Goal: Task Accomplishment & Management: Manage account settings

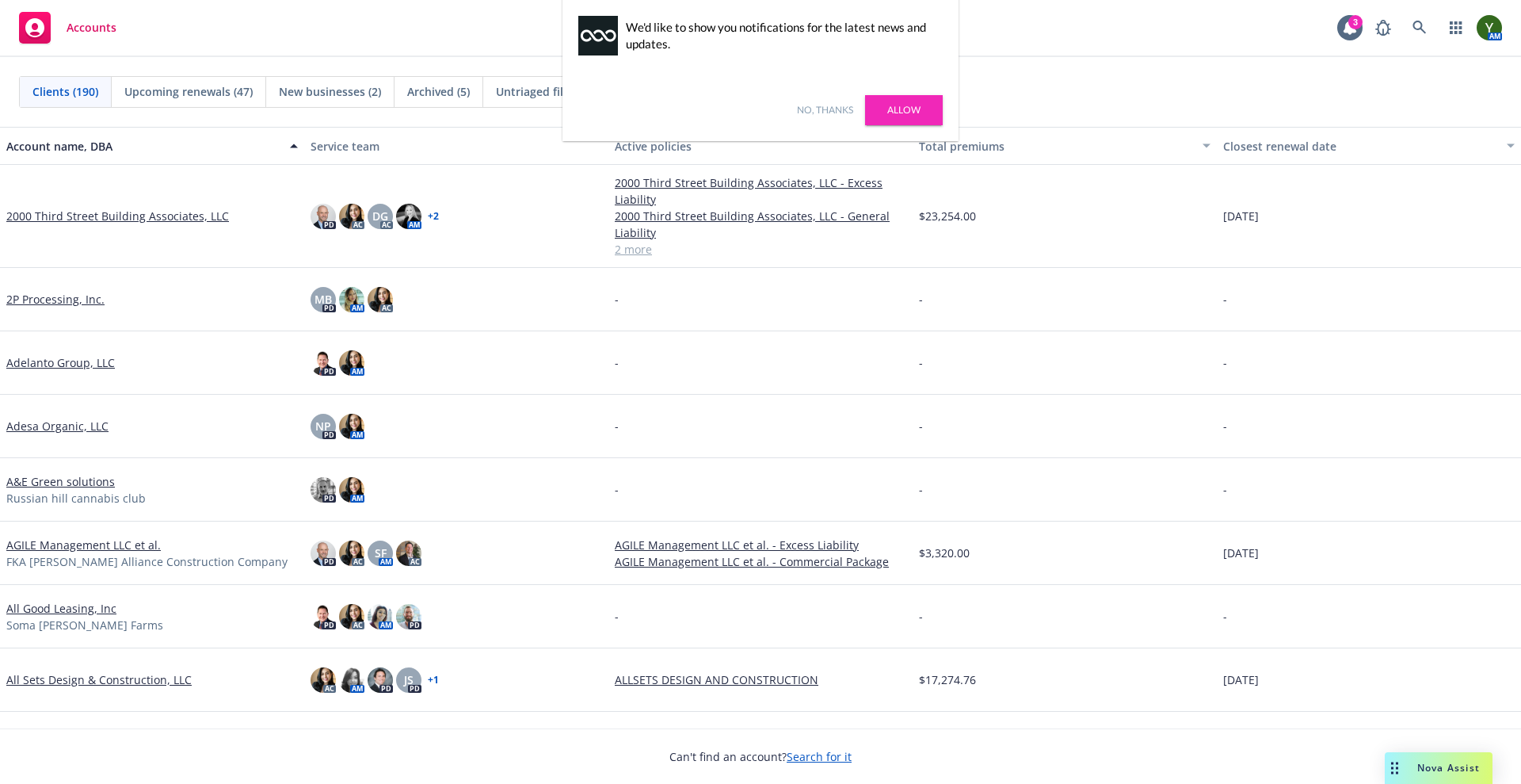
click at [831, 109] on link "No, thanks" at bounding box center [825, 110] width 56 height 14
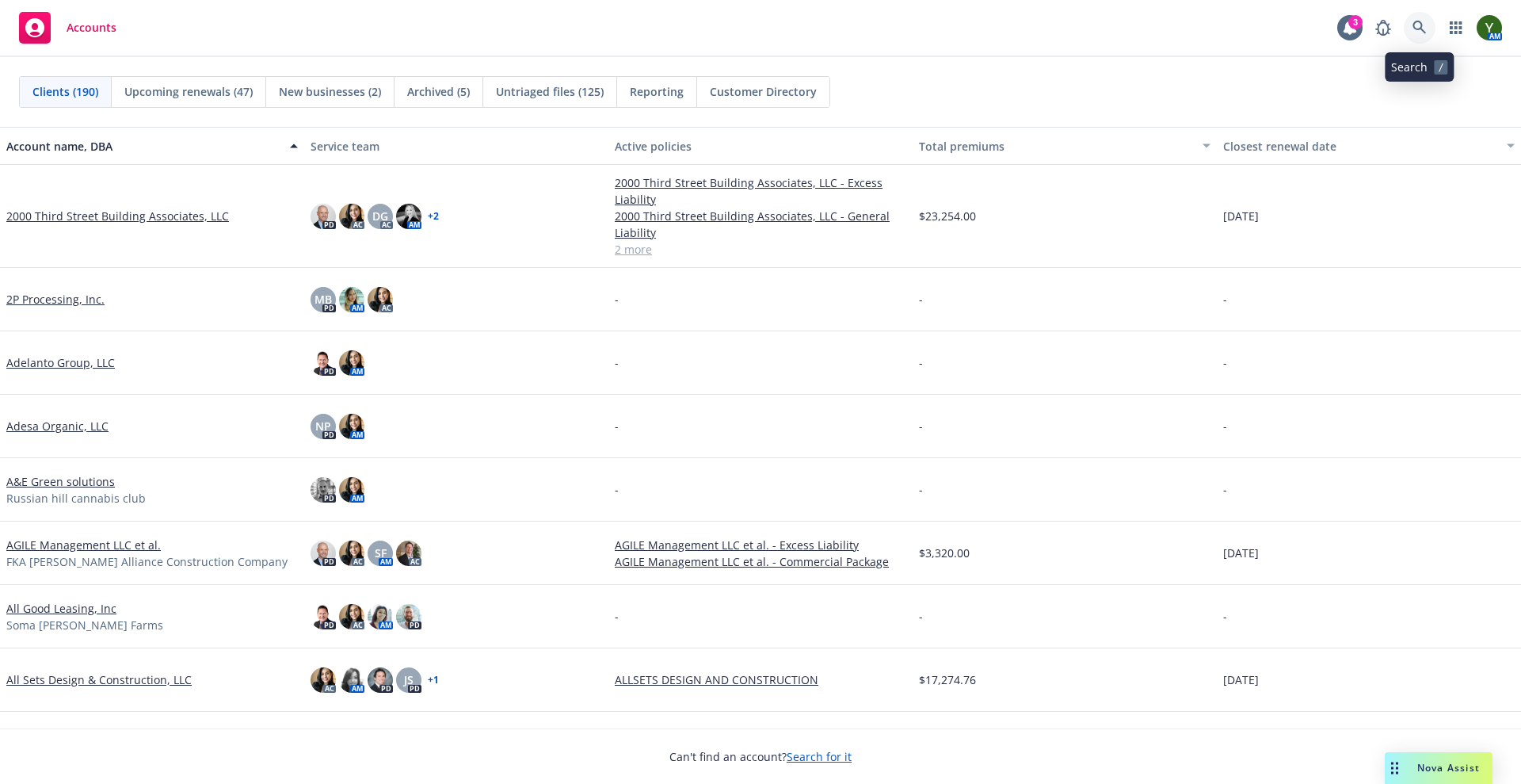
click at [1408, 29] on link at bounding box center [1419, 28] width 32 height 32
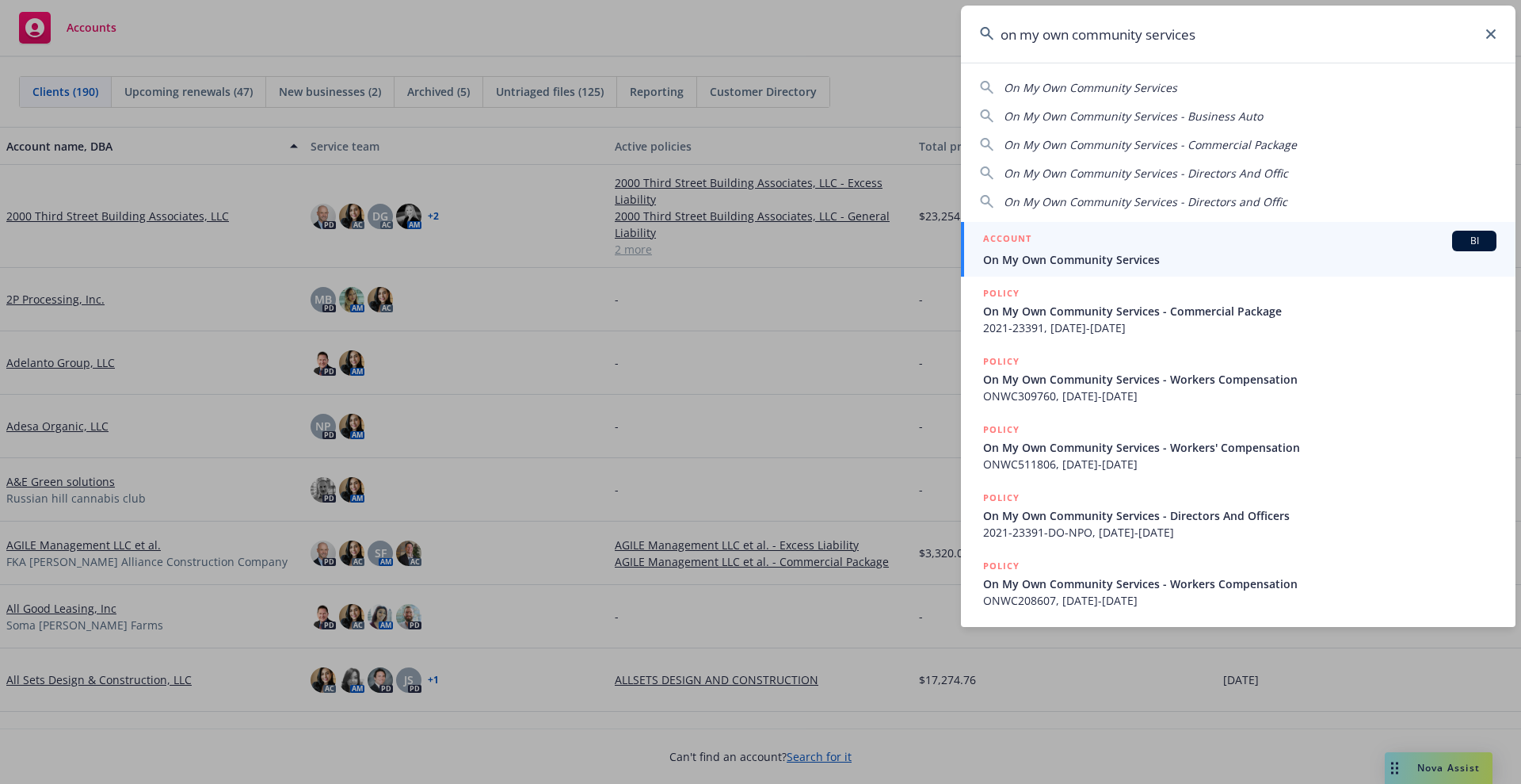
type input "on my own community services"
click at [1059, 240] on div "ACCOUNT BI" at bounding box center [1240, 241] width 513 height 21
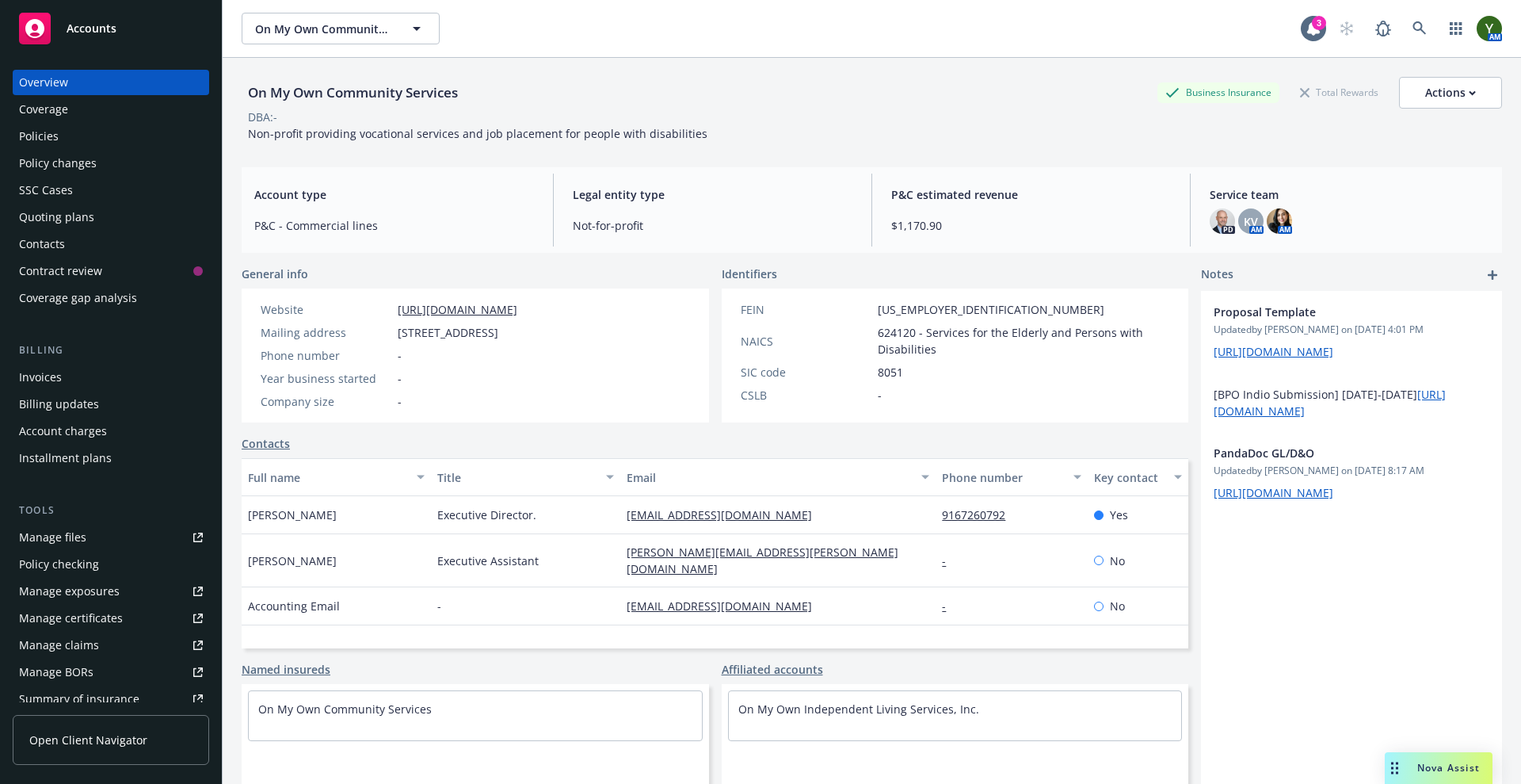
click at [70, 122] on div "Overview Coverage Policies Policy changes SSC Cases Quoting plans Contacts Cont…" at bounding box center [110, 190] width 196 height 241
click at [48, 133] on div "Policies" at bounding box center [39, 135] width 39 height 25
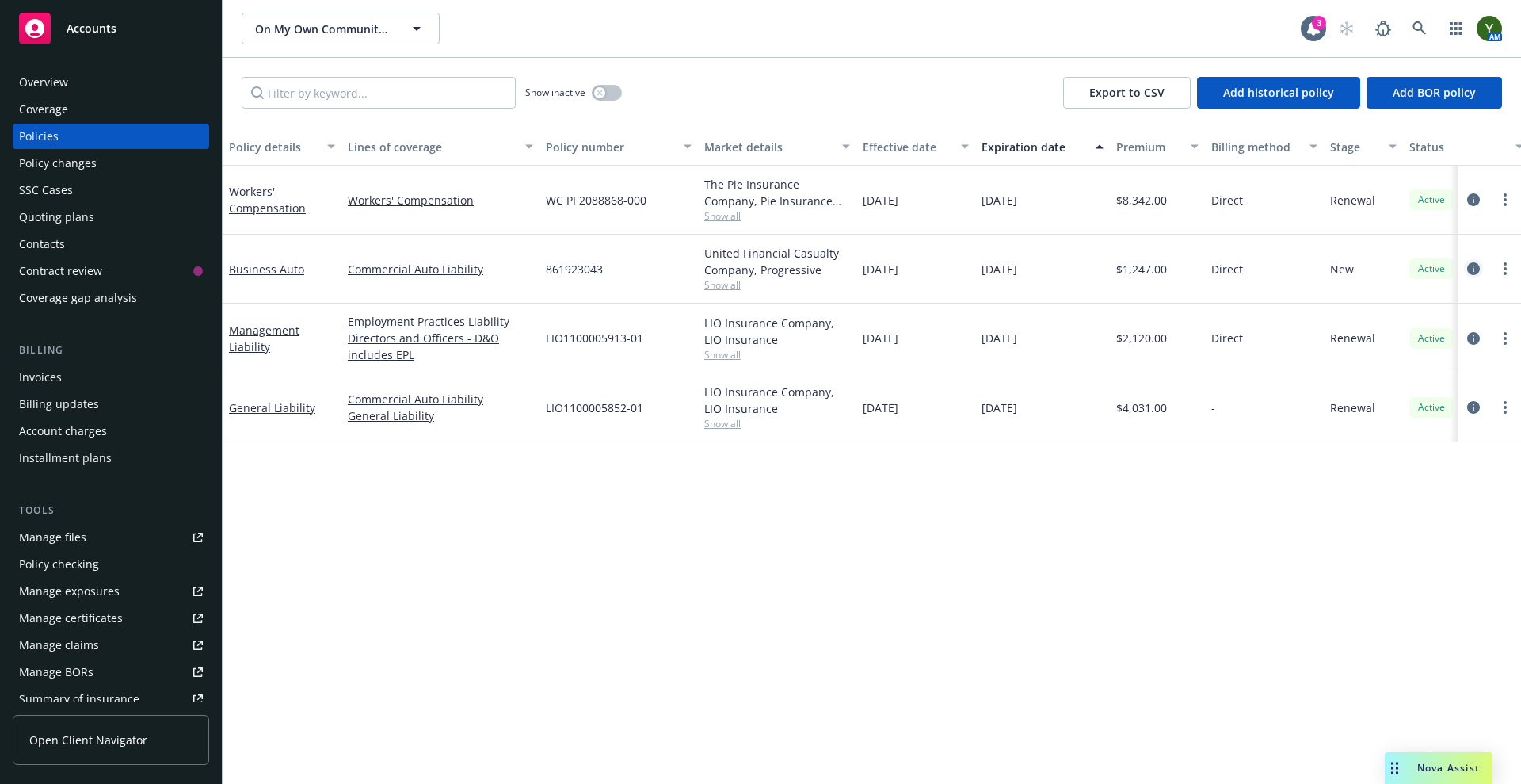
click at [1474, 273] on icon "circleInformation" at bounding box center [1473, 268] width 12 height 12
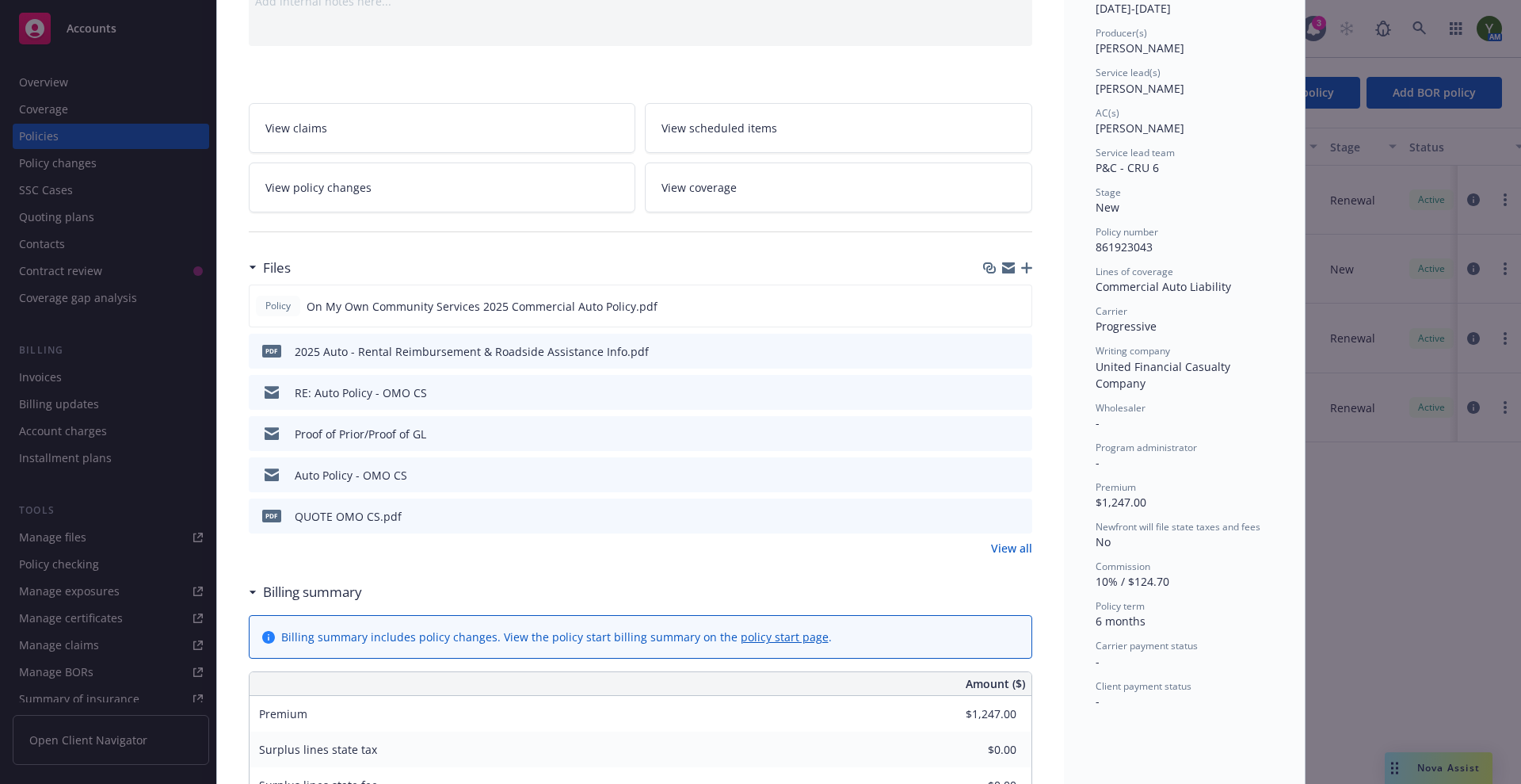
scroll to position [185, 0]
click at [1011, 347] on icon "preview file" at bounding box center [1017, 348] width 14 height 11
click at [985, 303] on icon "download file" at bounding box center [990, 301] width 10 height 9
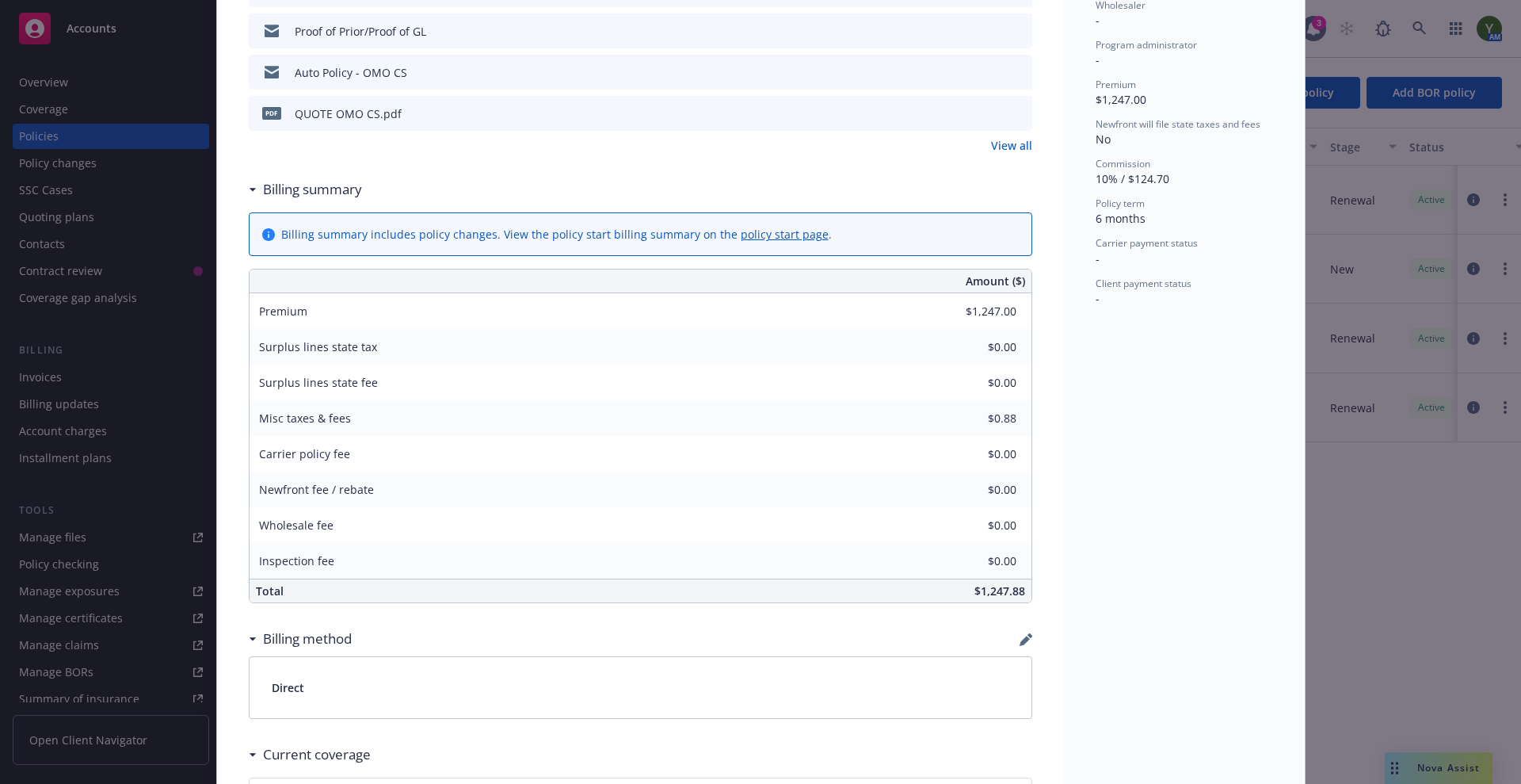
scroll to position [0, 0]
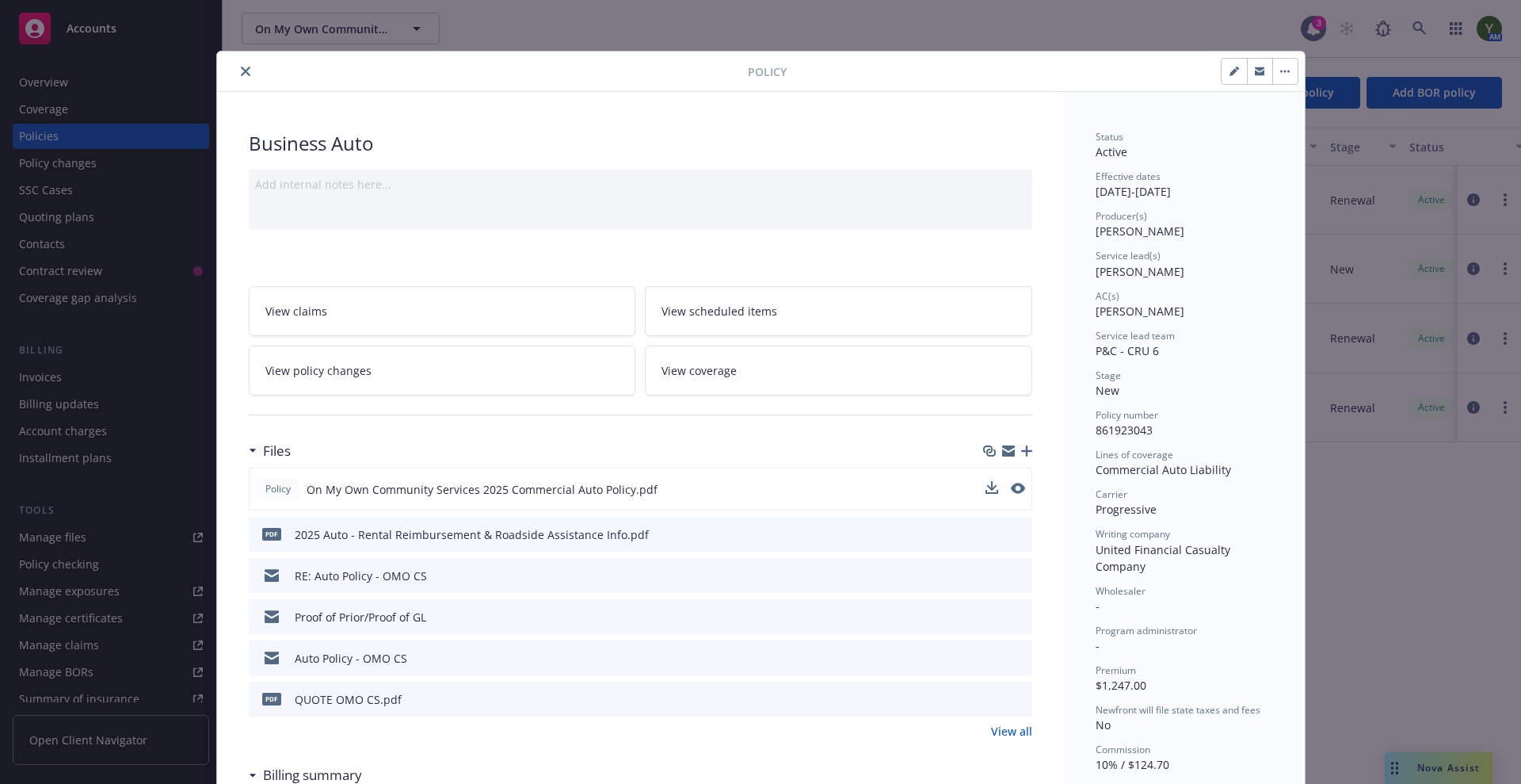
click at [1449, 715] on div "Policy Business Auto Add internal notes here... View claims View scheduled item…" at bounding box center [760, 392] width 1521 height 784
click at [1436, 779] on div "Policy Business Auto Add internal notes here... View claims View scheduled item…" at bounding box center [760, 392] width 1521 height 784
click at [1426, 768] on div "Policy Business Auto Add internal notes here... View claims View scheduled item…" at bounding box center [760, 392] width 1521 height 784
click at [230, 79] on div at bounding box center [486, 71] width 525 height 19
click at [243, 71] on button "close" at bounding box center [245, 71] width 19 height 19
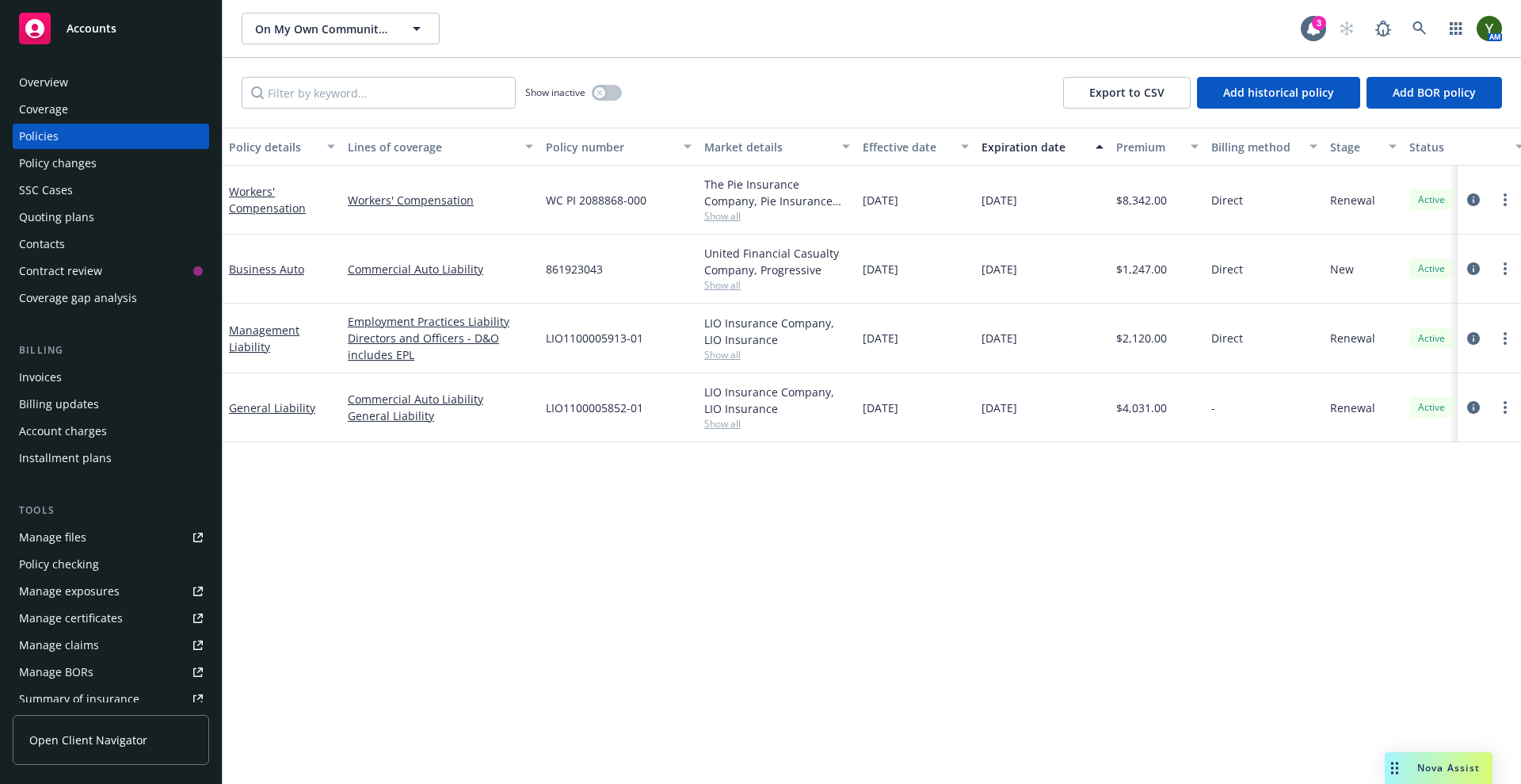
click at [1448, 775] on div "Nova Assist" at bounding box center [1438, 768] width 108 height 32
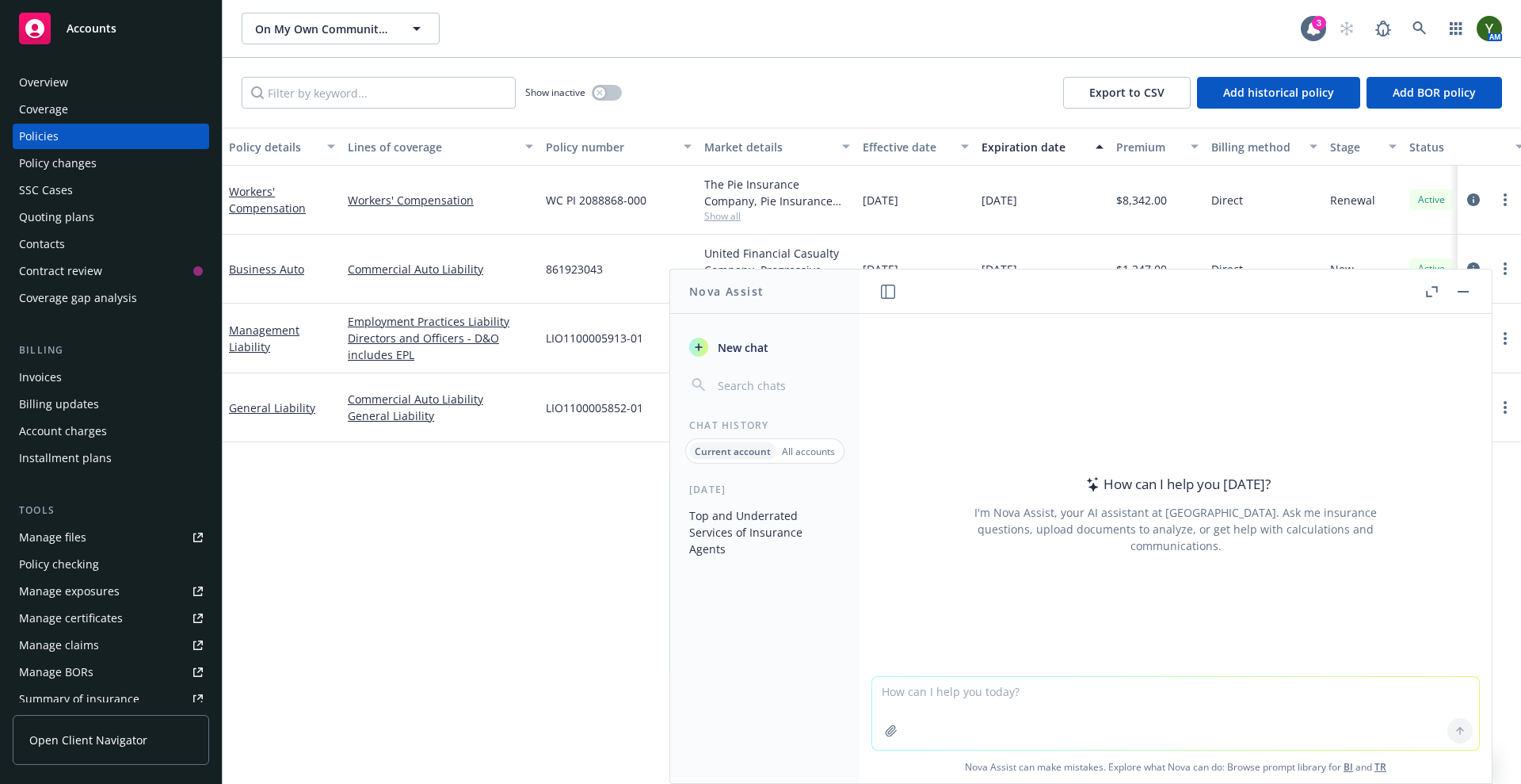
click at [1050, 701] on textarea at bounding box center [1176, 713] width 607 height 73
type textarea "review the attached documents and outline the differences between them for me i…"
click at [885, 724] on icon "button" at bounding box center [890, 729] width 12 height 12
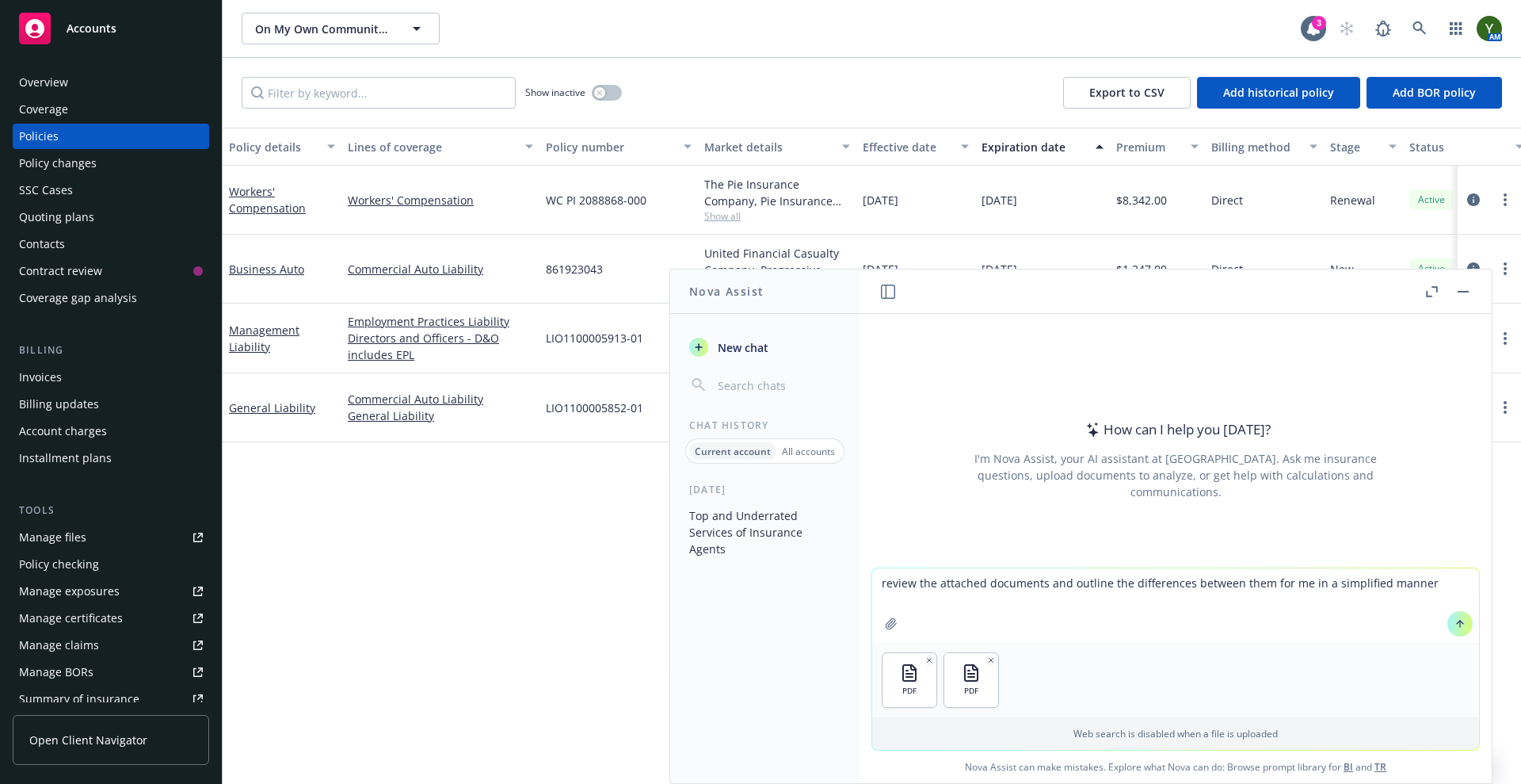
click at [879, 611] on button "button" at bounding box center [891, 623] width 25 height 25
click at [1454, 625] on icon at bounding box center [1460, 623] width 11 height 11
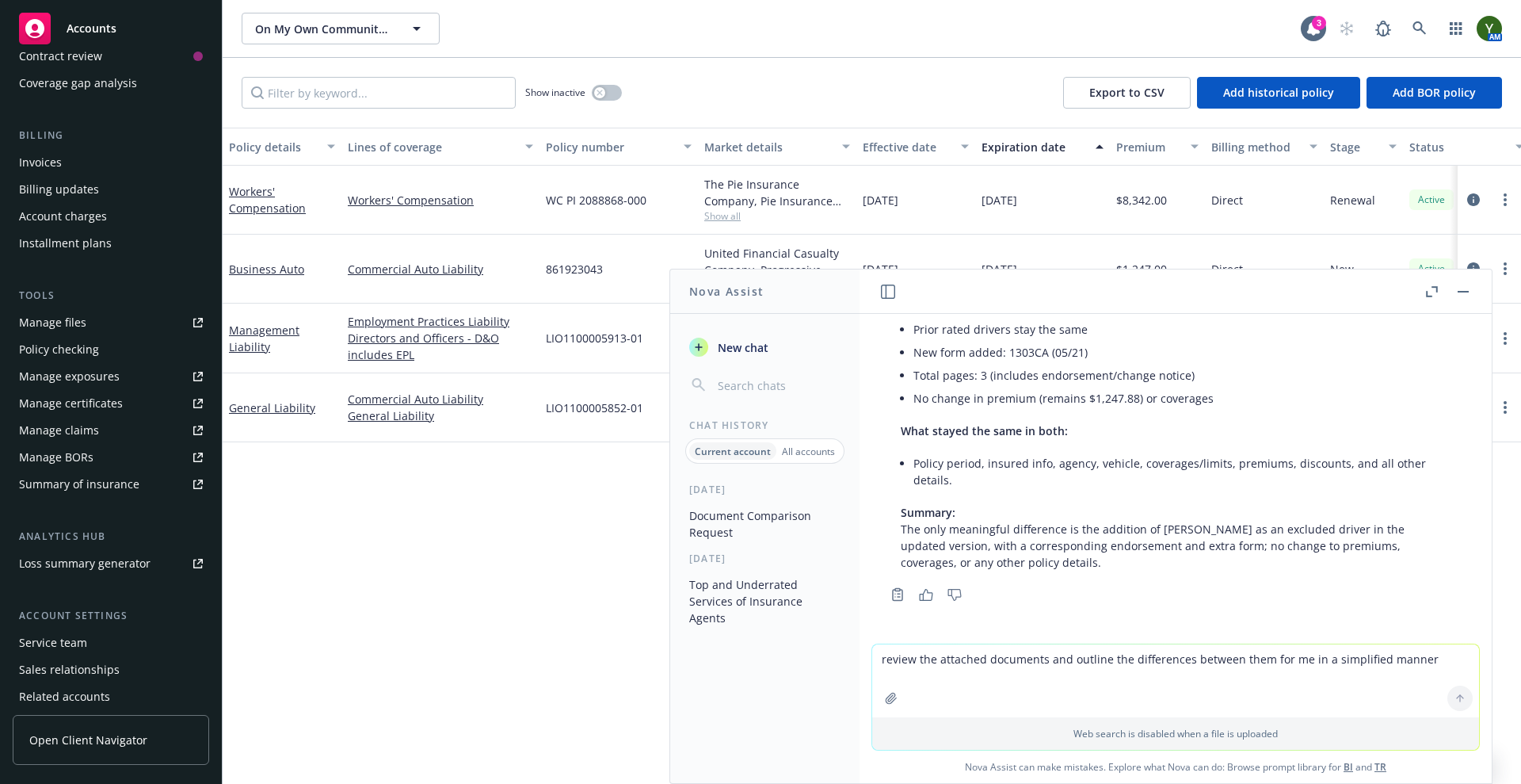
scroll to position [233, 0]
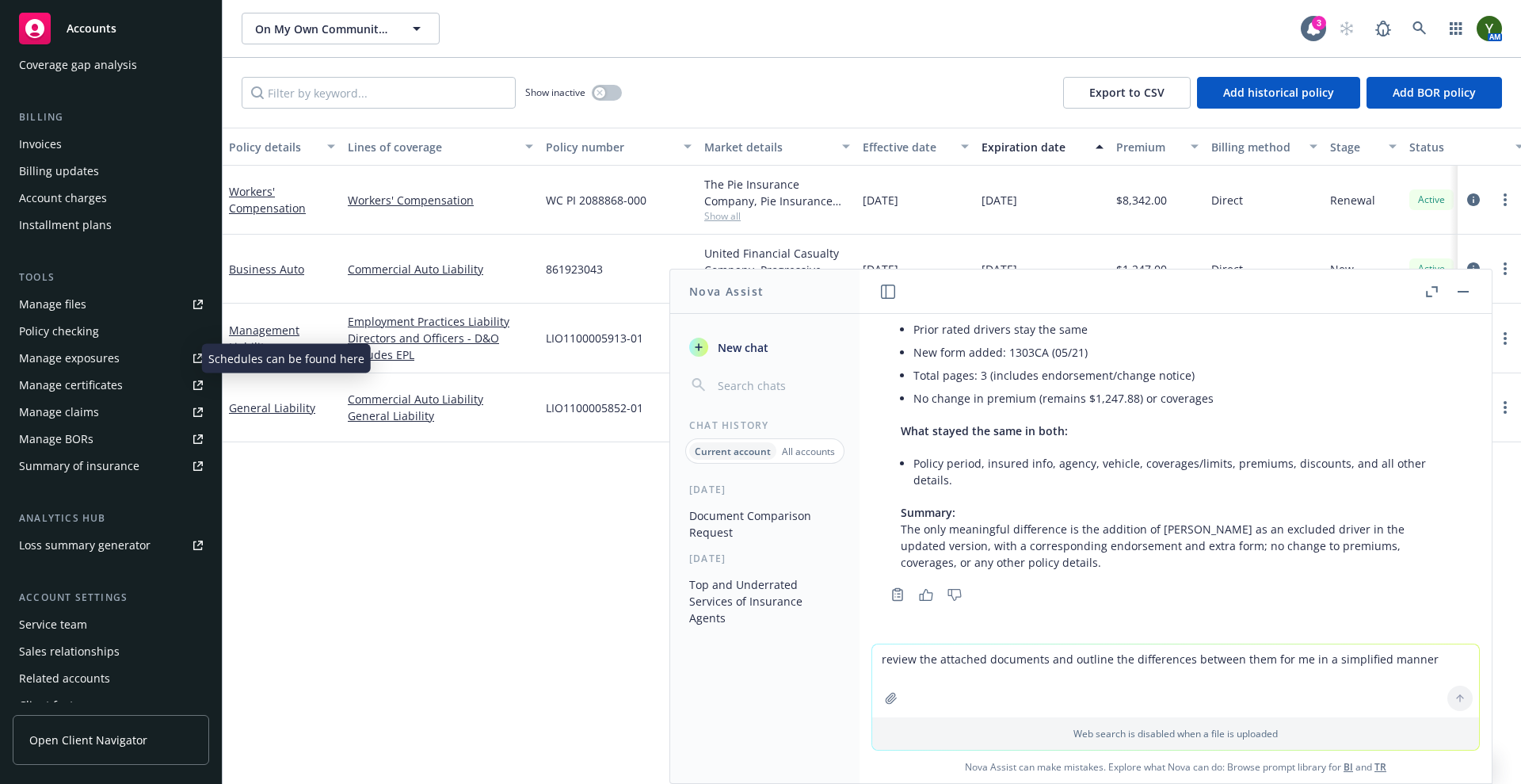
click at [69, 357] on div "Manage exposures" at bounding box center [69, 357] width 101 height 25
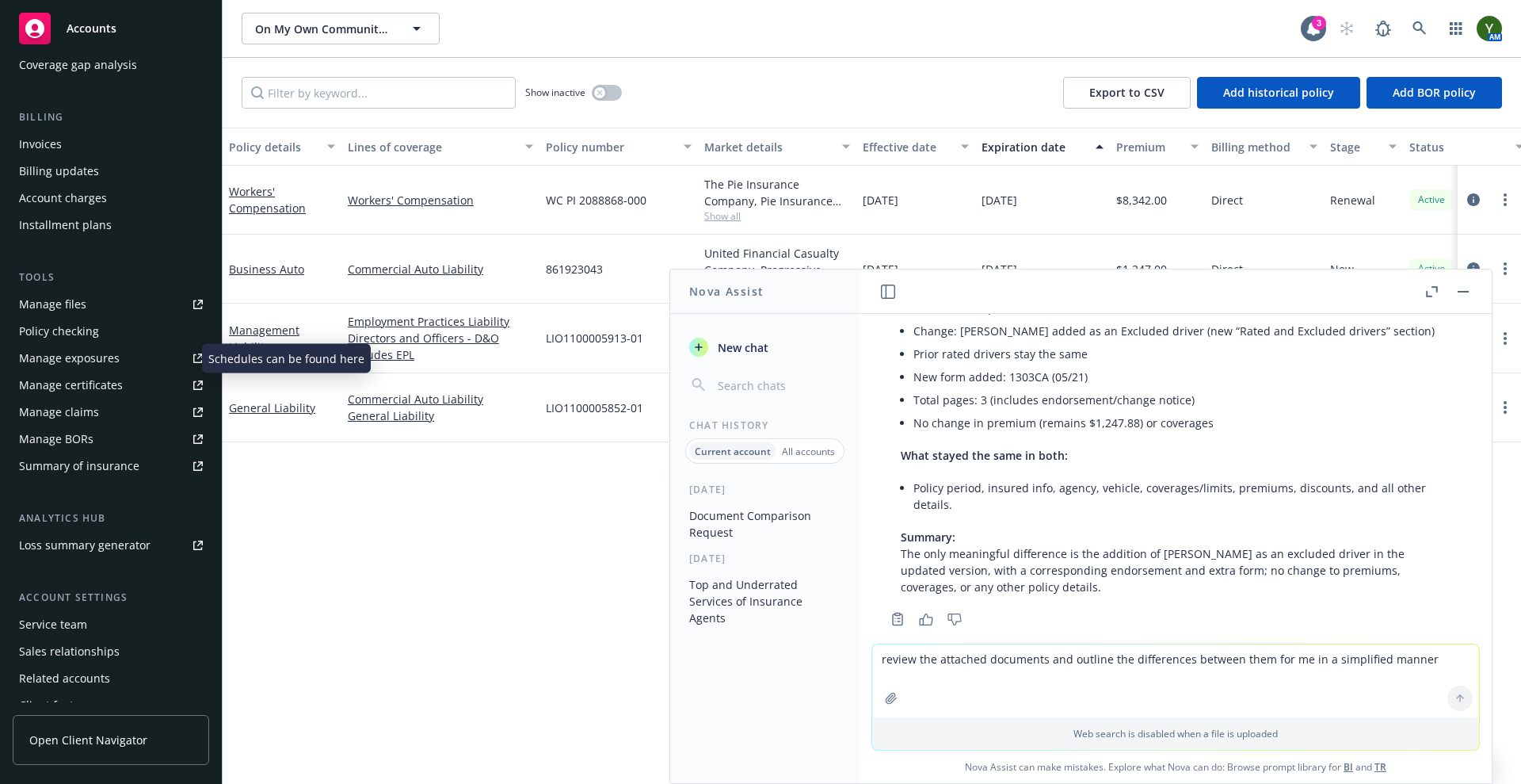
scroll to position [381, 0]
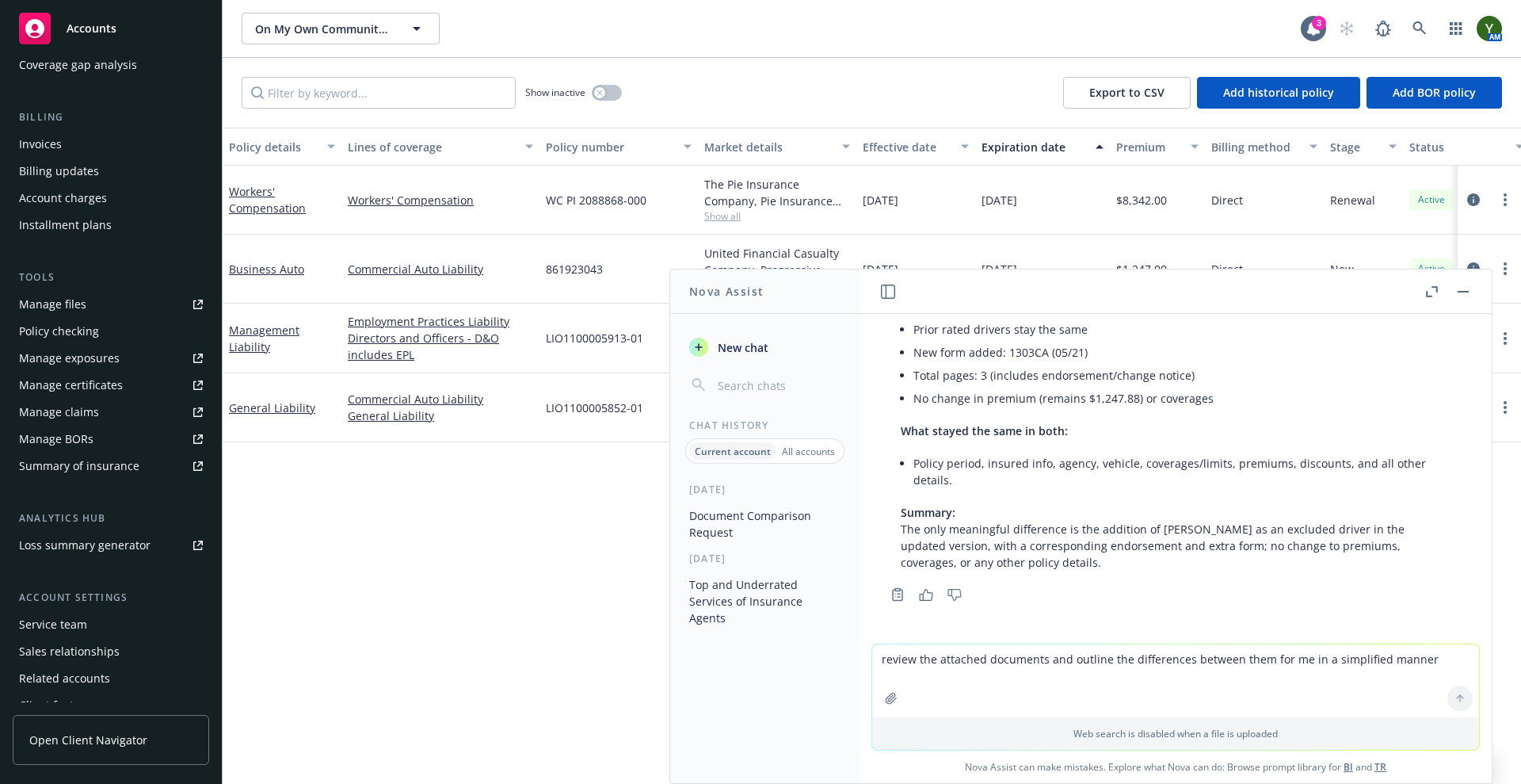
click at [929, 668] on textarea "review the attached documents and outline the differences between them for me i…" at bounding box center [1176, 681] width 607 height 73
click at [1459, 287] on button "button" at bounding box center [1464, 291] width 19 height 19
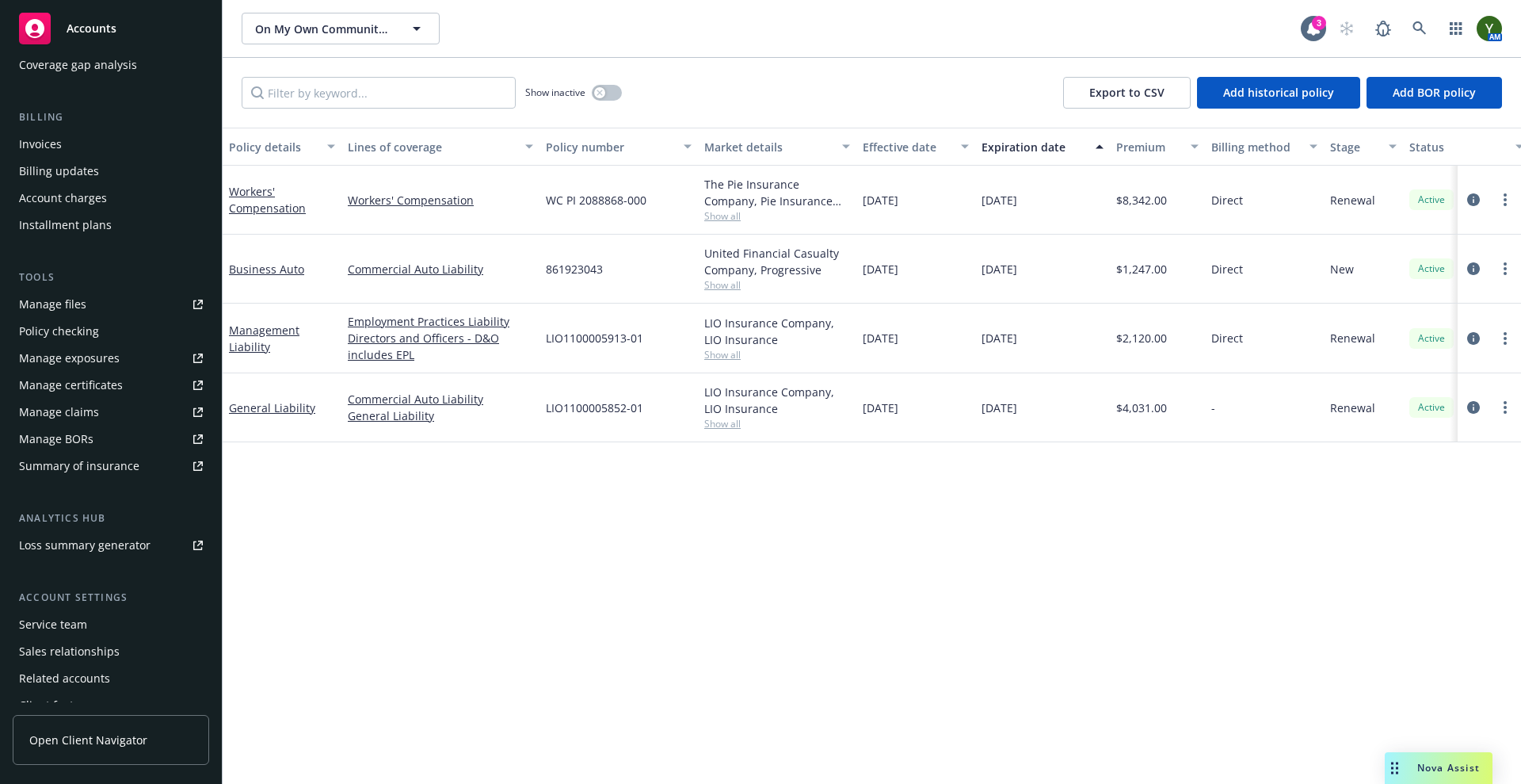
click at [1480, 279] on div at bounding box center [1489, 268] width 63 height 69
click at [1478, 274] on icon "circleInformation" at bounding box center [1473, 268] width 12 height 12
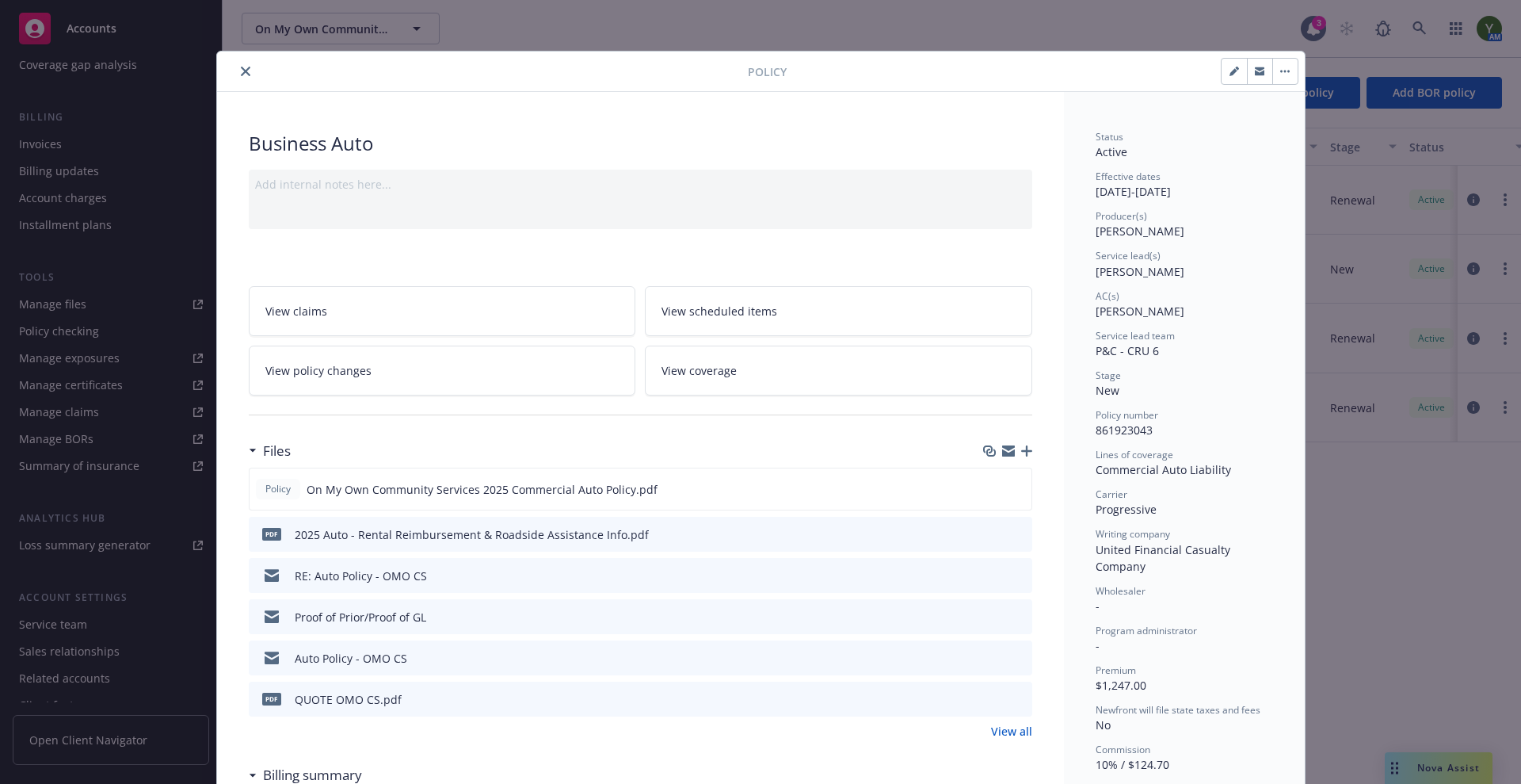
click at [401, 367] on link "View policy changes" at bounding box center [443, 369] width 387 height 50
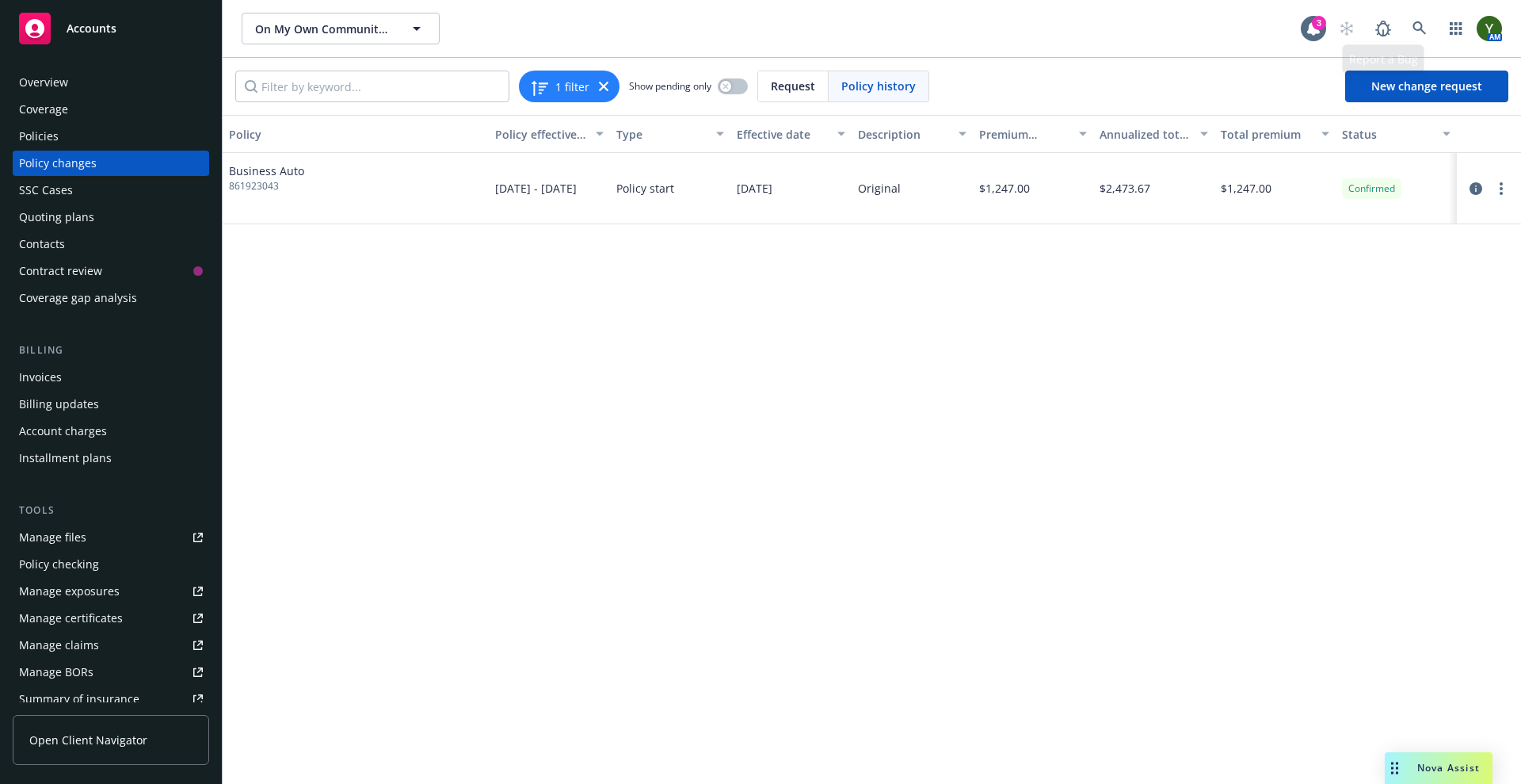
click at [1436, 35] on div "AM" at bounding box center [1417, 28] width 171 height 32
click at [1429, 28] on link at bounding box center [1419, 28] width 32 height 32
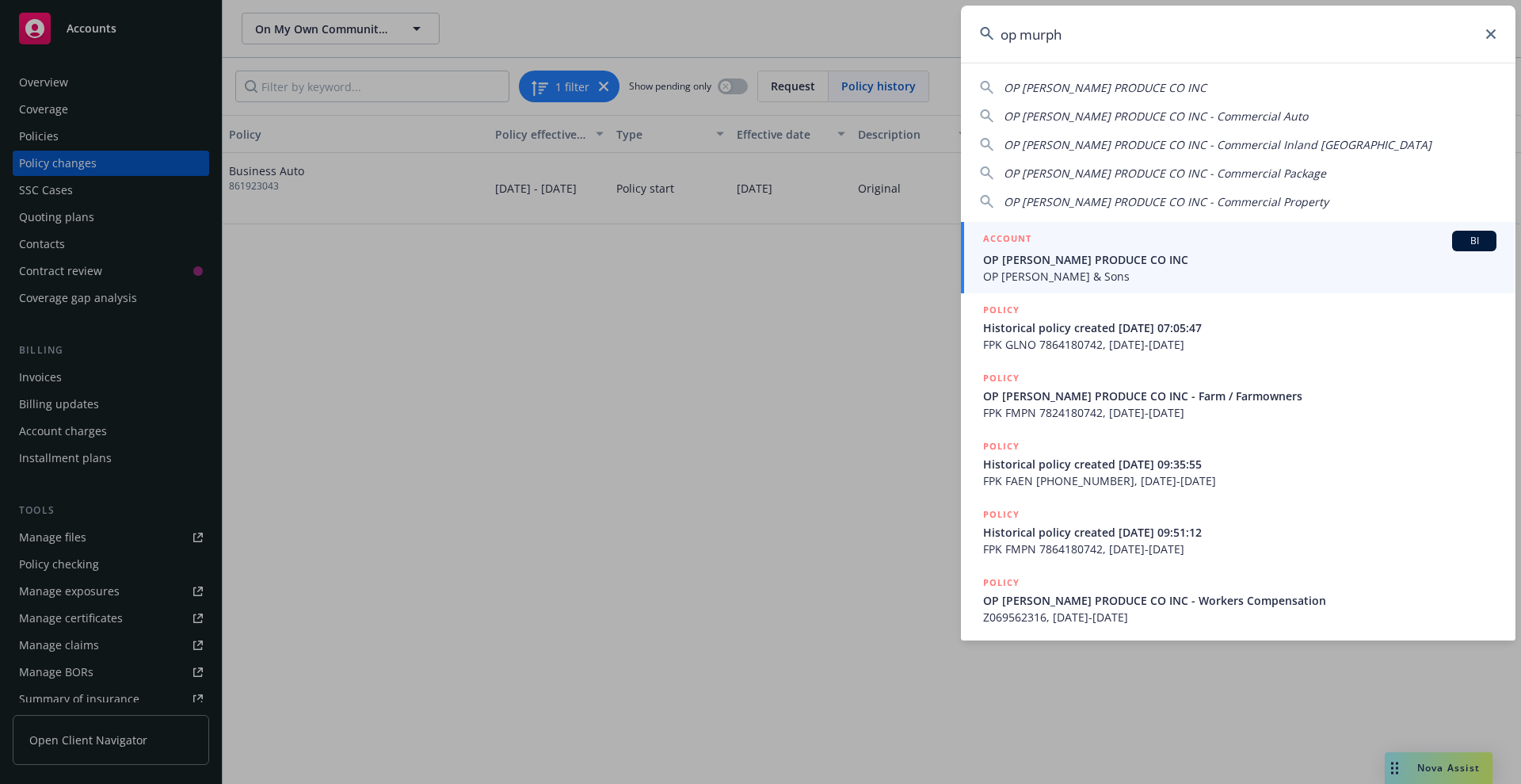
type input "op murph"
click at [1144, 258] on span "OP MURPHY PRODUCE CO INC" at bounding box center [1240, 259] width 513 height 17
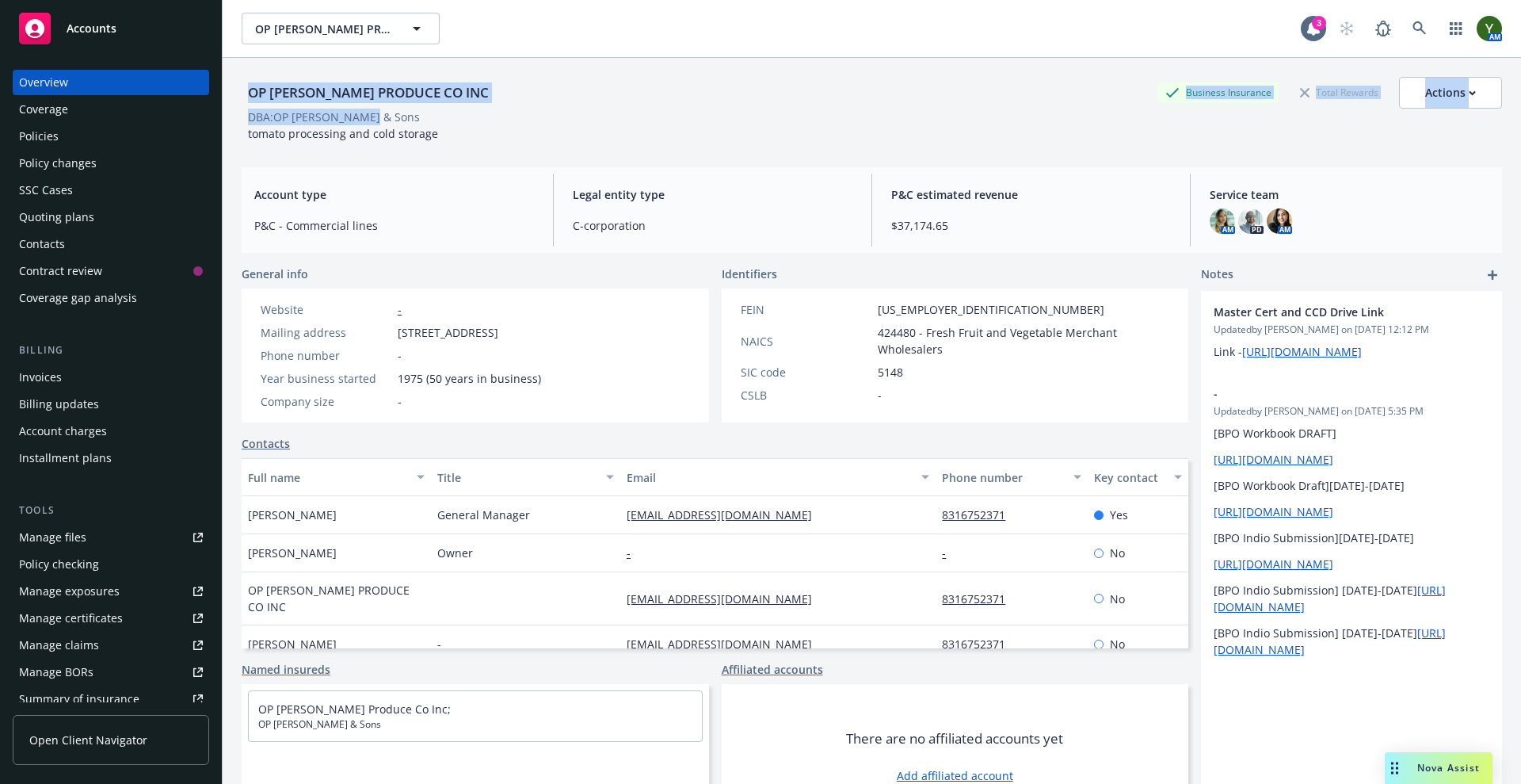
drag, startPoint x: 387, startPoint y: 117, endPoint x: 243, endPoint y: 93, distance: 146.0
click at [243, 93] on div "OP MURPHY PRODUCE CO INC Business Insurance Total Rewards Actions DBA: OP Murph…" at bounding box center [871, 109] width 1261 height 65
click at [179, 86] on div "Overview" at bounding box center [111, 82] width 184 height 25
copy div "OP MURPHY PRODUCE CO INC Business Insurance Total Rewards Actions DBA: OP Murph…"
click at [406, 77] on div "OP MURPHY PRODUCE CO INC" at bounding box center [368, 93] width 254 height 32
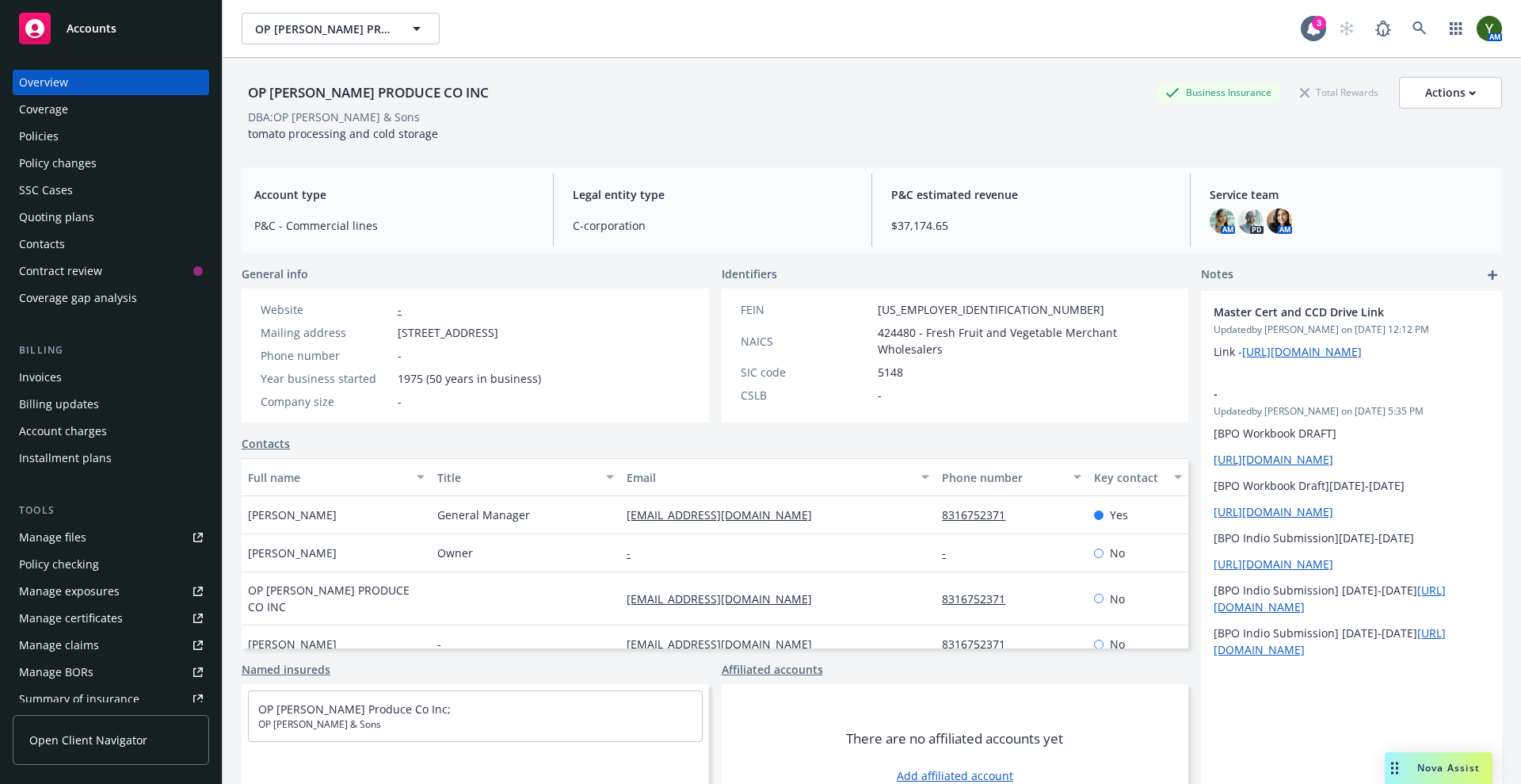
click at [361, 78] on div "OP MURPHY PRODUCE CO INC" at bounding box center [368, 93] width 254 height 32
click at [353, 86] on div "OP MURPHY PRODUCE CO INC" at bounding box center [368, 93] width 254 height 21
copy div "OP MURPHY PRODUCE CO INC"
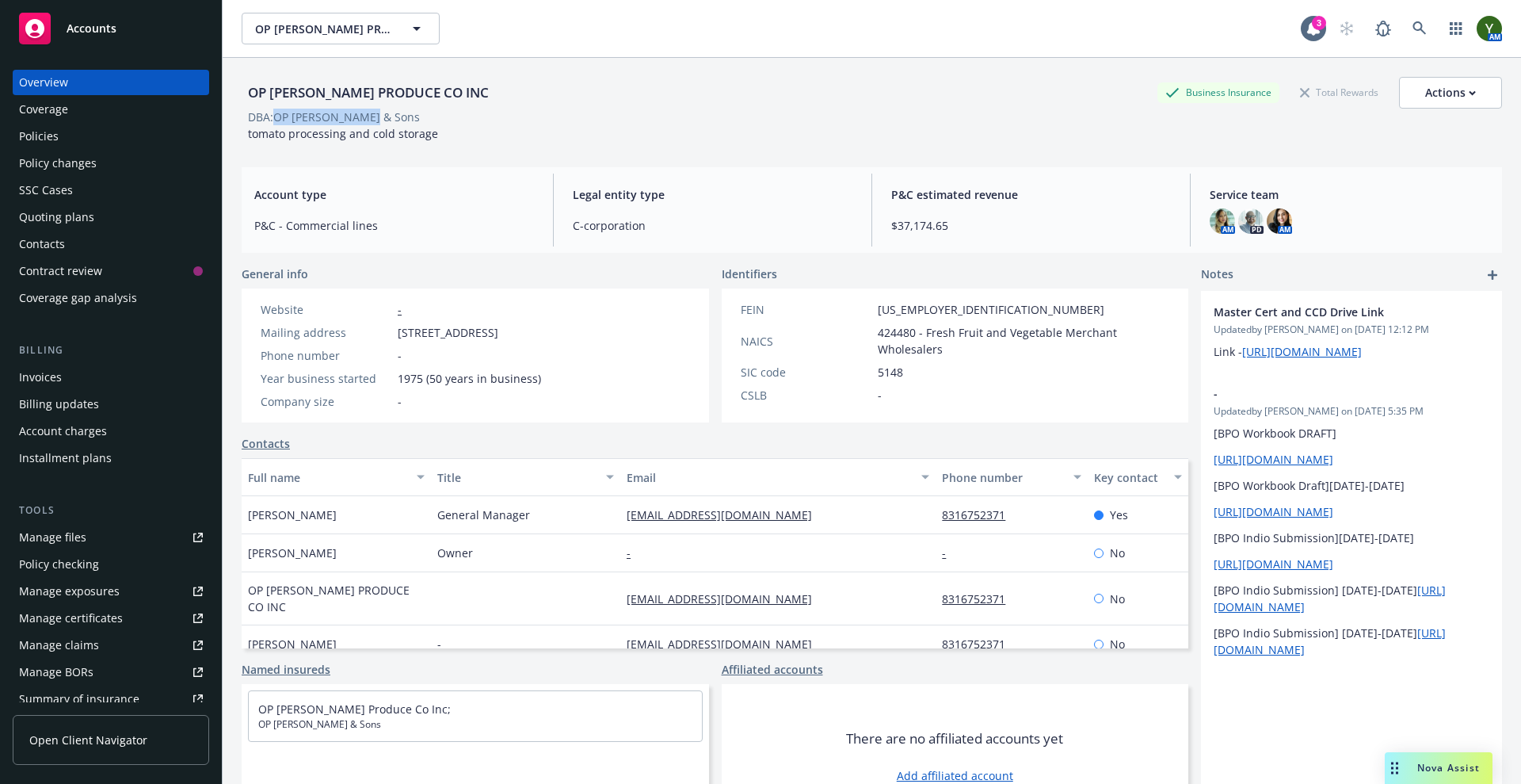
drag, startPoint x: 375, startPoint y: 117, endPoint x: 276, endPoint y: 118, distance: 99.0
click at [276, 118] on span "DBA: OP Murphy & Sons" at bounding box center [334, 117] width 184 height 17
copy div "OP Murphy & Sons"
click at [393, 131] on span "tomato processing and cold storage" at bounding box center [343, 133] width 190 height 15
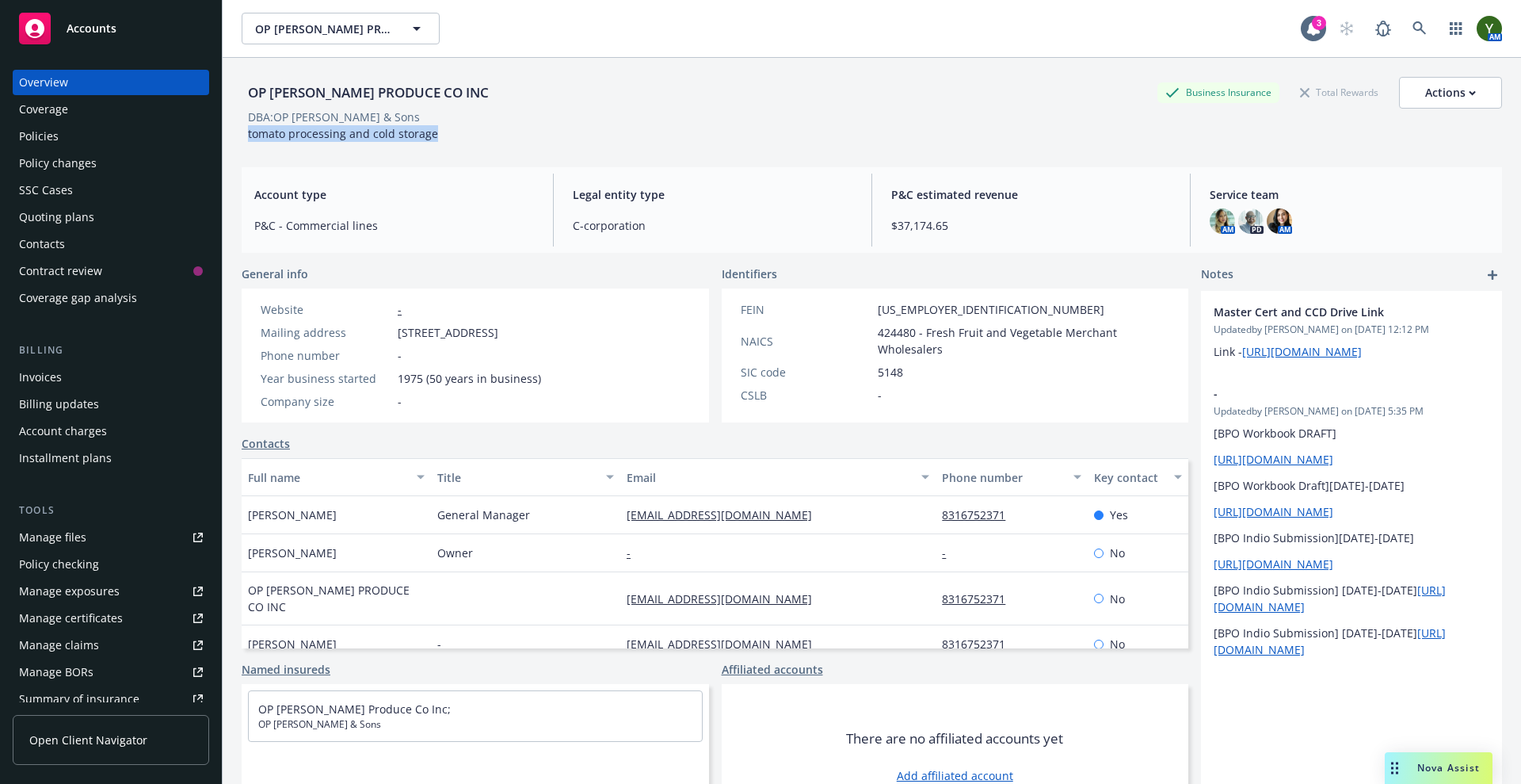
click at [393, 131] on span "tomato processing and cold storage" at bounding box center [343, 133] width 190 height 15
copy span "tomato processing and cold storage"
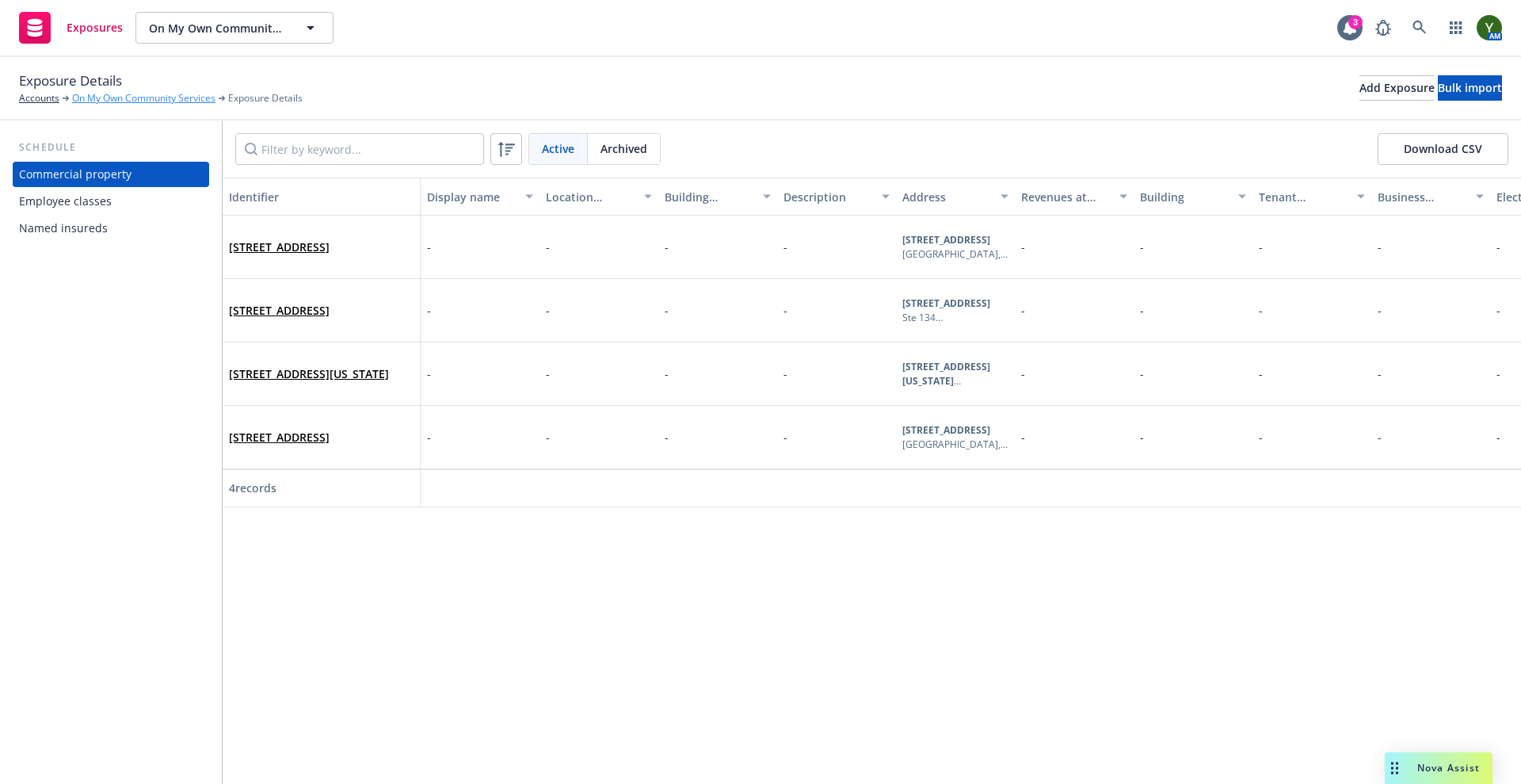
click at [117, 100] on link "On My Own Community Services" at bounding box center [144, 98] width 144 height 14
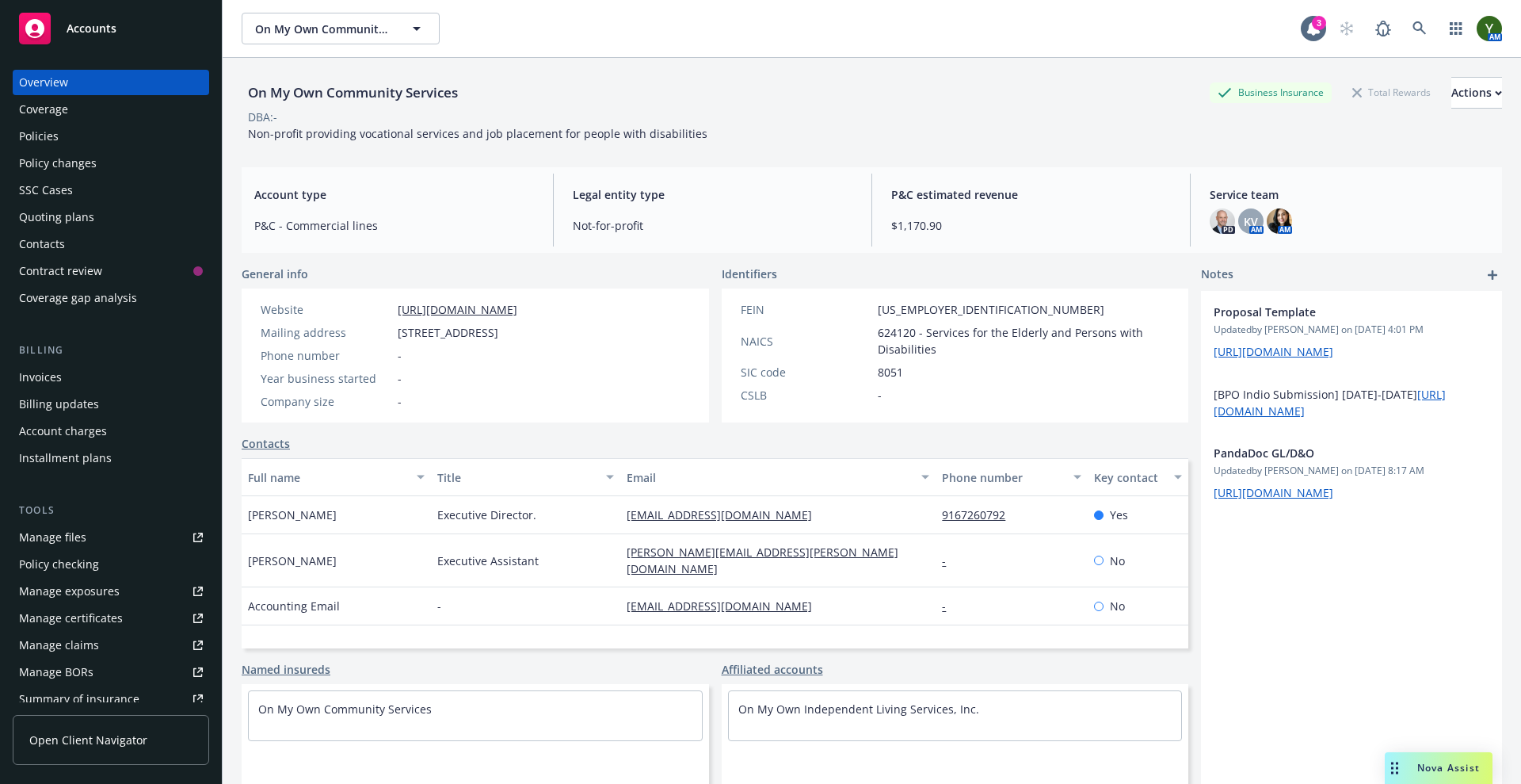
click at [67, 132] on div "Policies" at bounding box center [111, 135] width 184 height 25
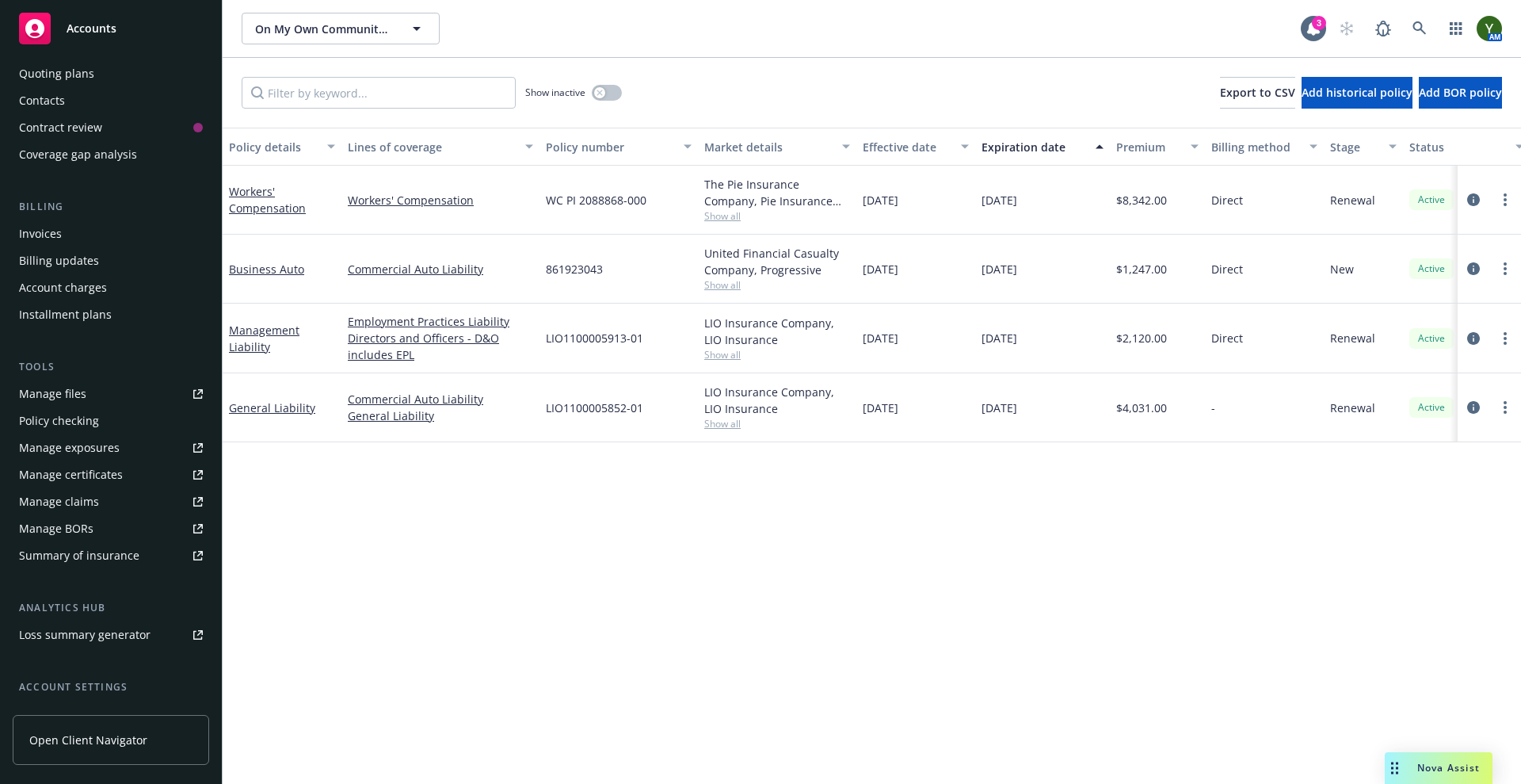
scroll to position [143, 0]
click at [68, 441] on div "Manage exposures" at bounding box center [69, 448] width 101 height 25
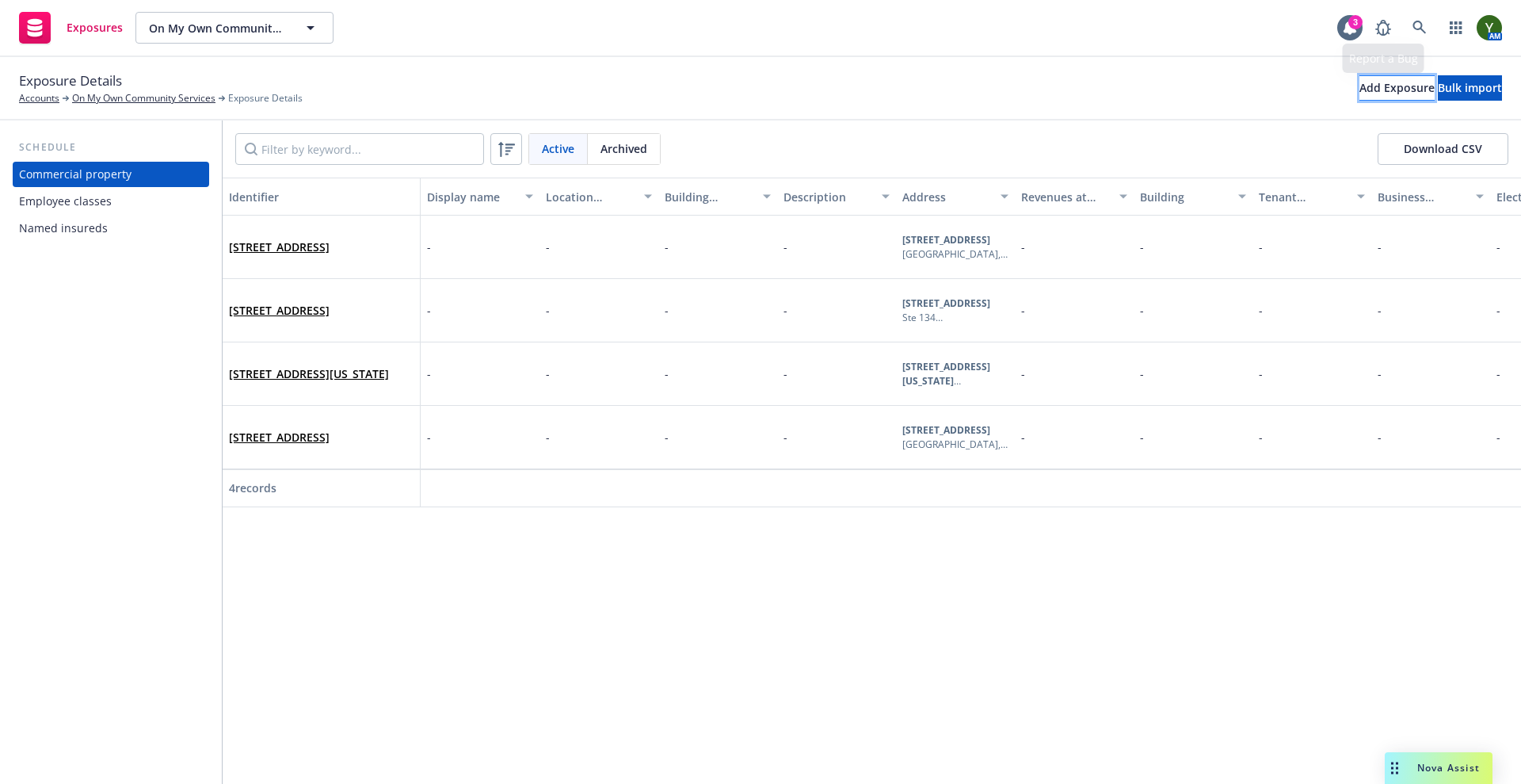
click at [1359, 85] on div "Add Exposure" at bounding box center [1397, 87] width 75 height 24
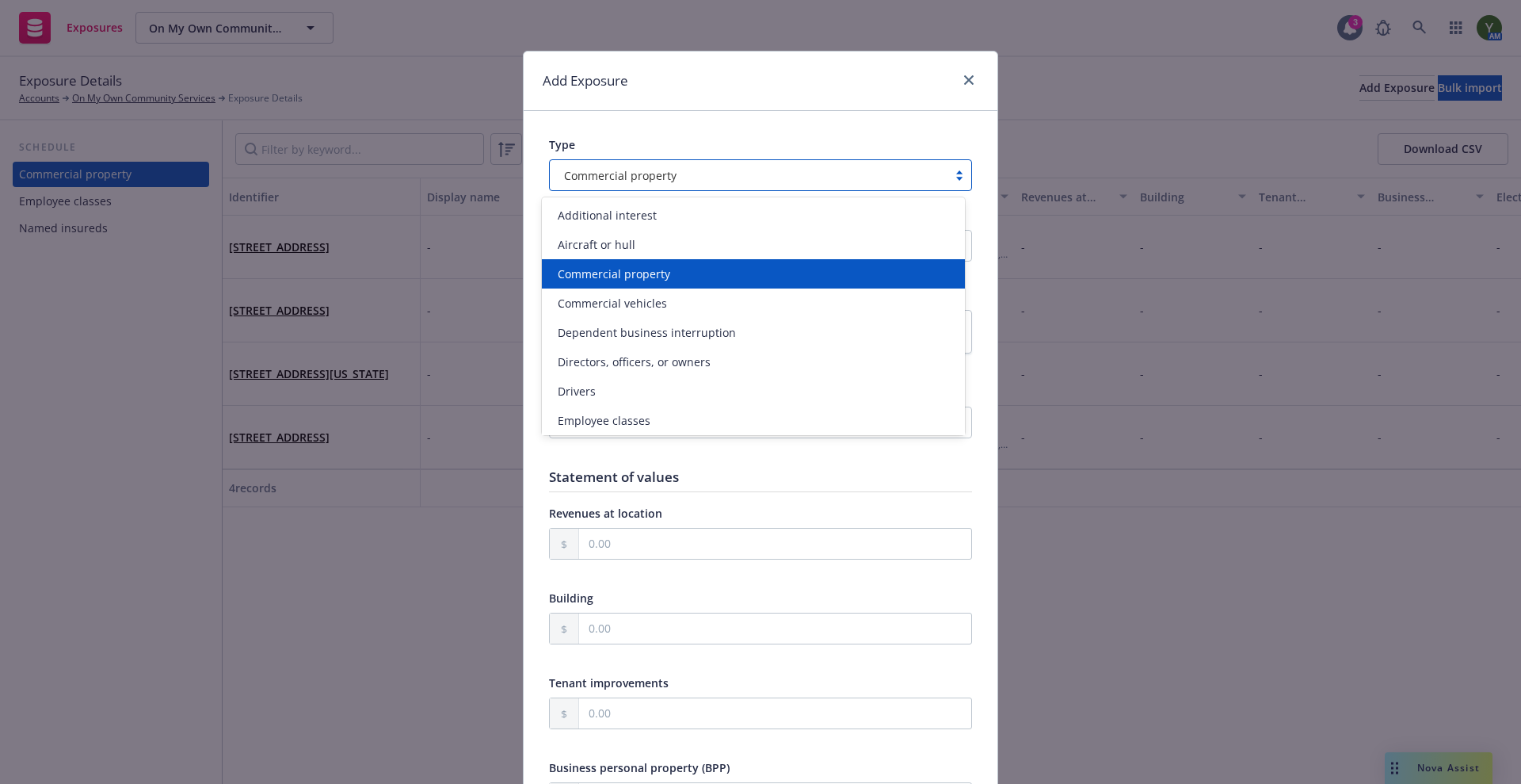
click at [679, 176] on div "Commercial property" at bounding box center [748, 176] width 382 height 17
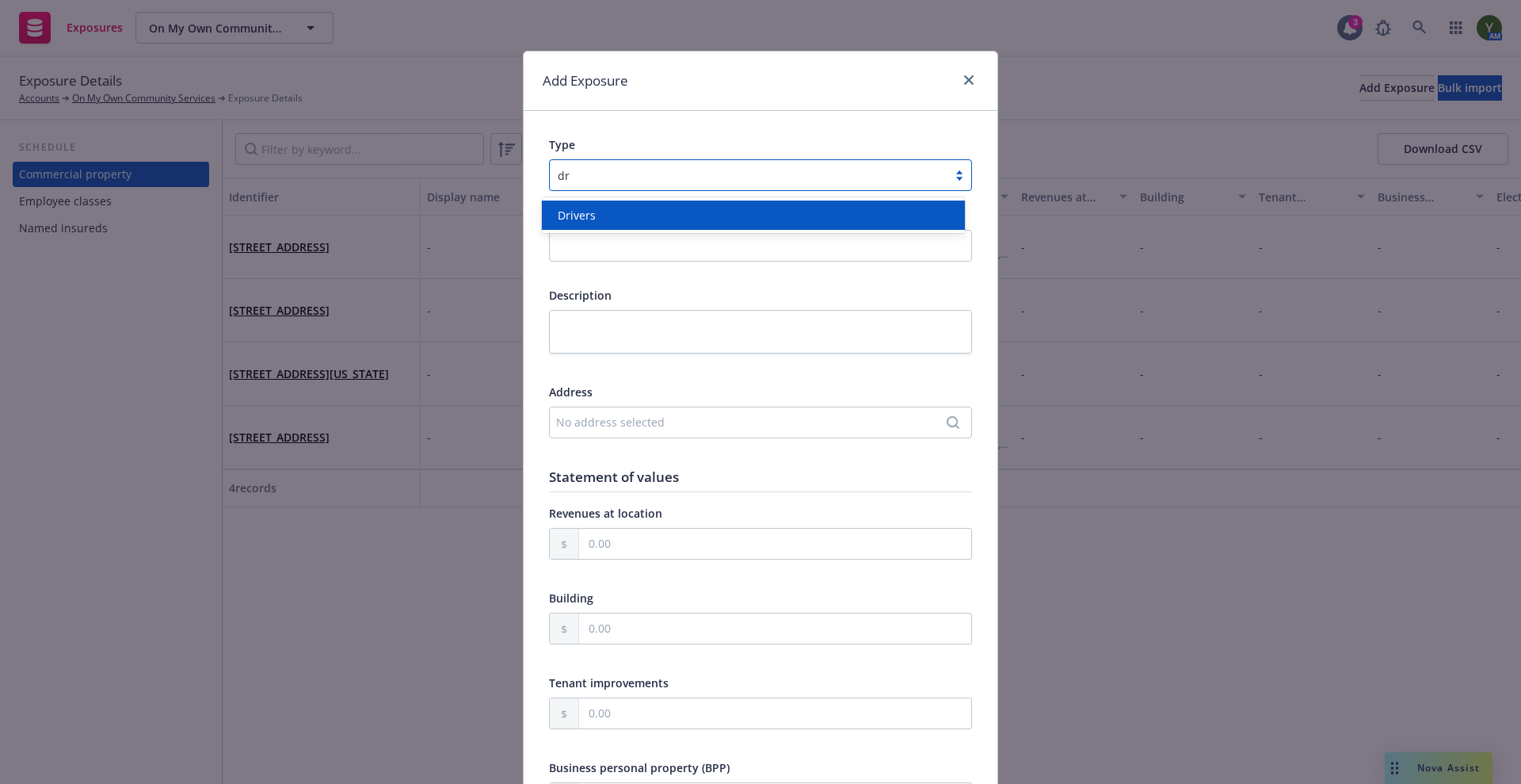
type input "dri"
click at [642, 217] on div "Drivers" at bounding box center [754, 215] width 404 height 17
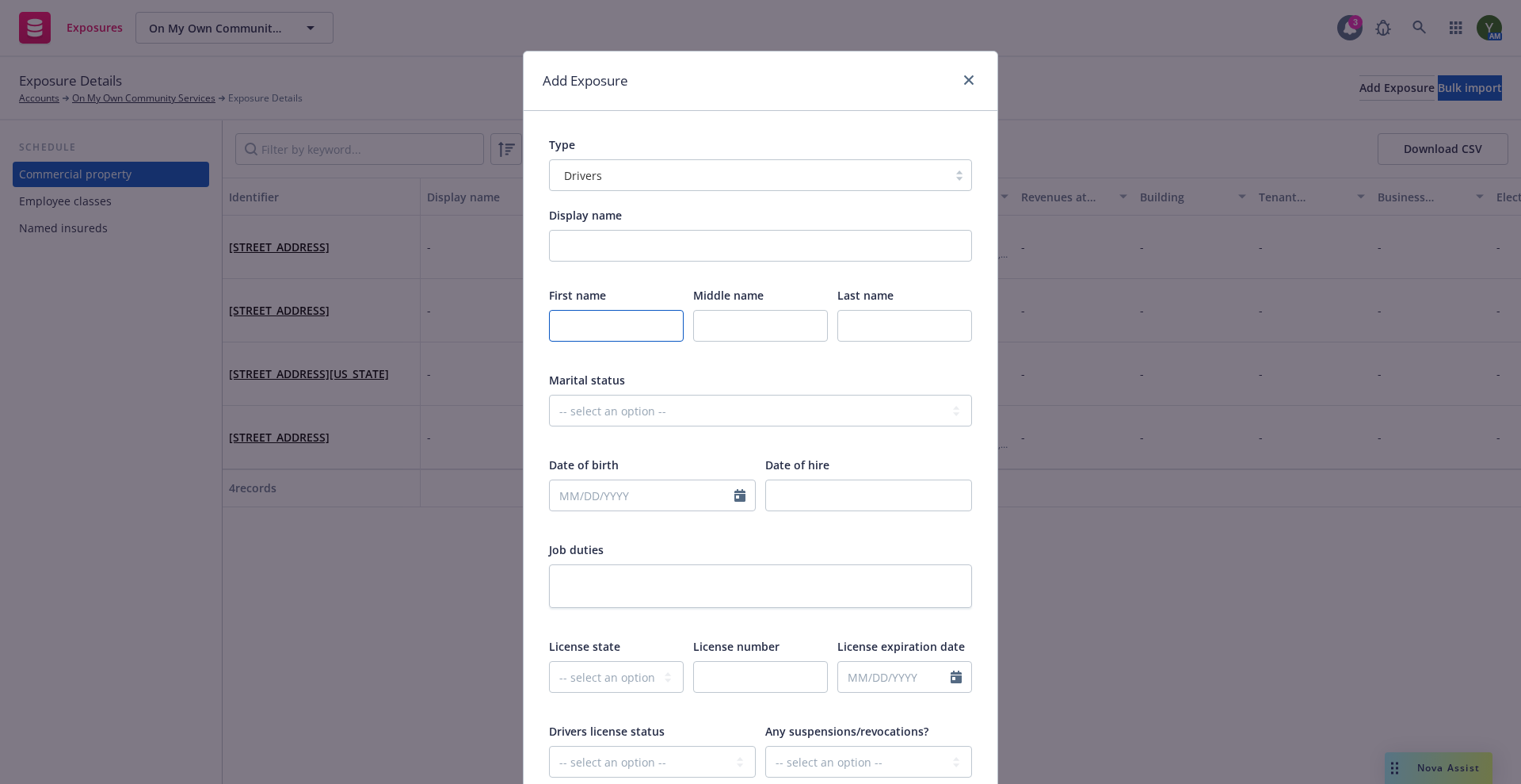
click at [601, 329] on input "text" at bounding box center [616, 326] width 134 height 32
type input "Michelle"
type input "Ramirez"
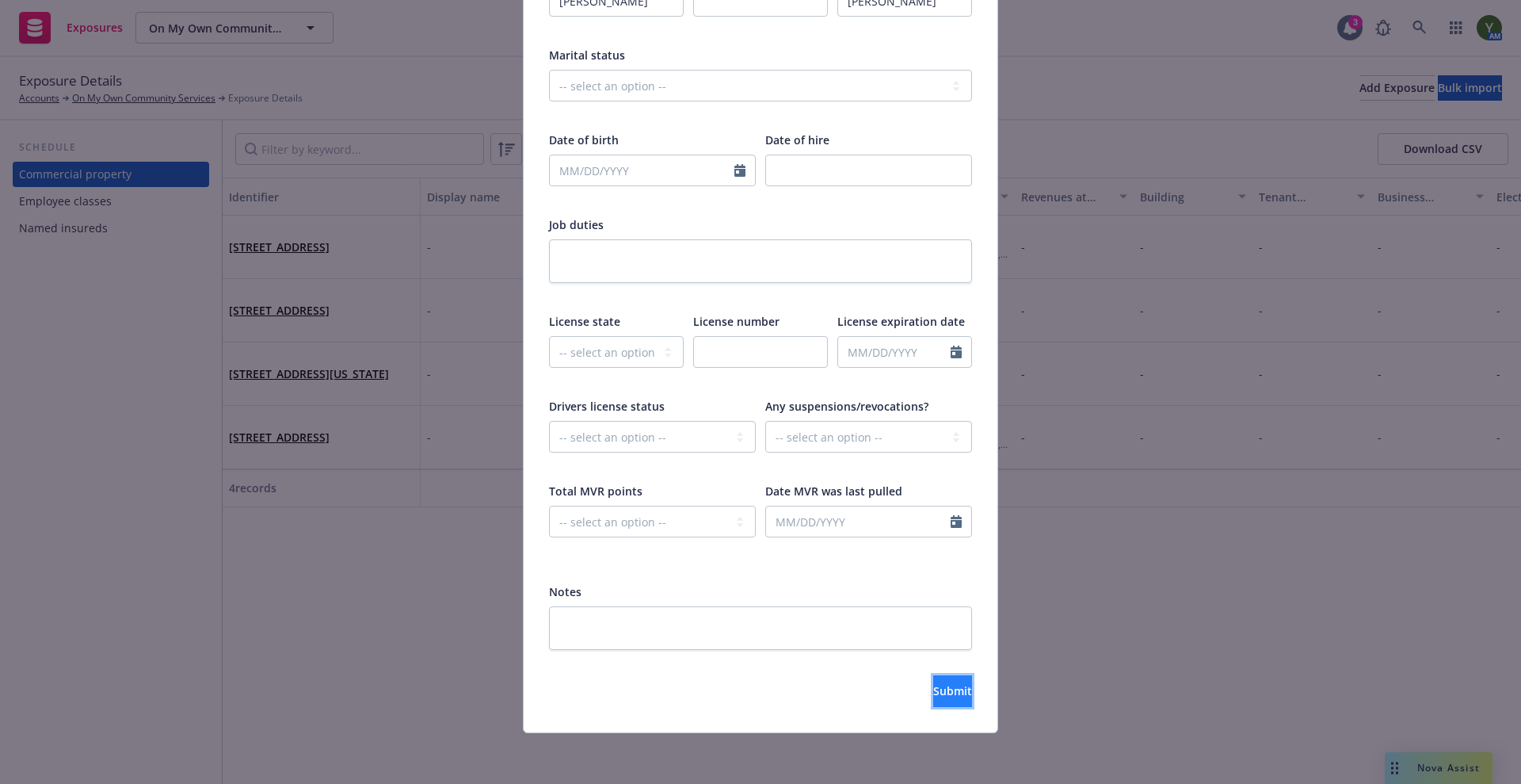
click at [933, 701] on button "Submit" at bounding box center [952, 691] width 39 height 32
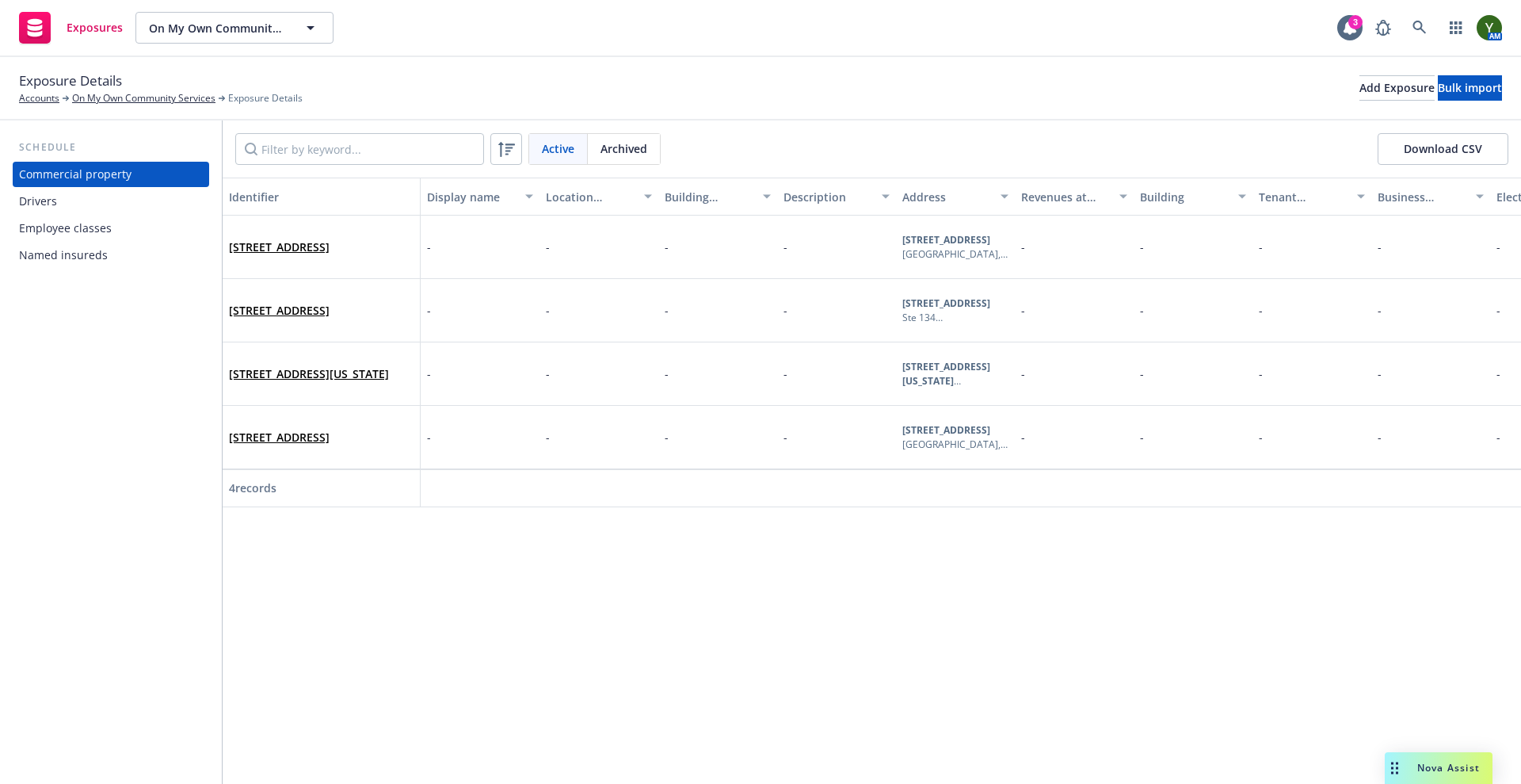
click at [41, 193] on div "Drivers" at bounding box center [38, 201] width 38 height 25
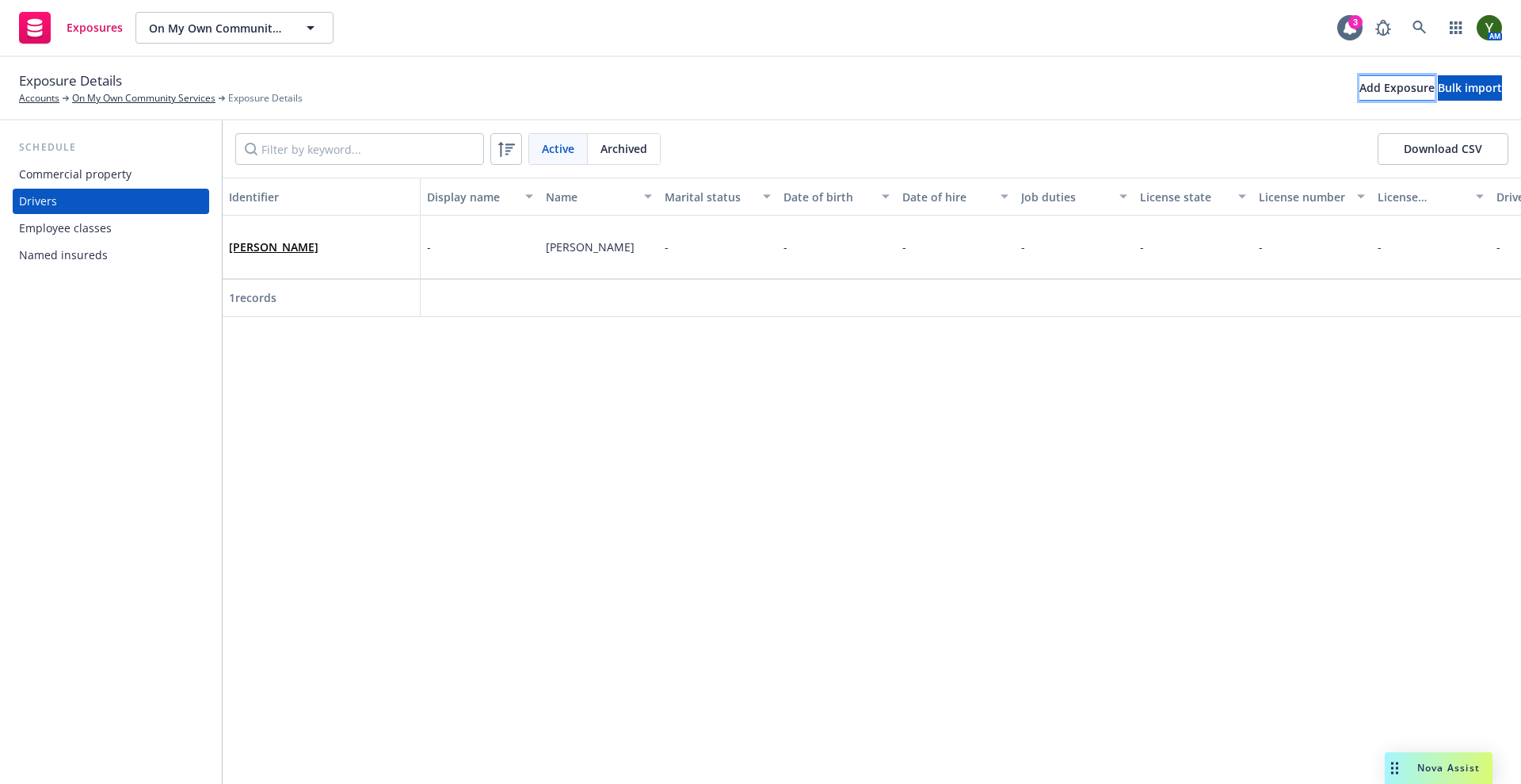
click at [1359, 90] on div "Add Exposure" at bounding box center [1397, 87] width 75 height 24
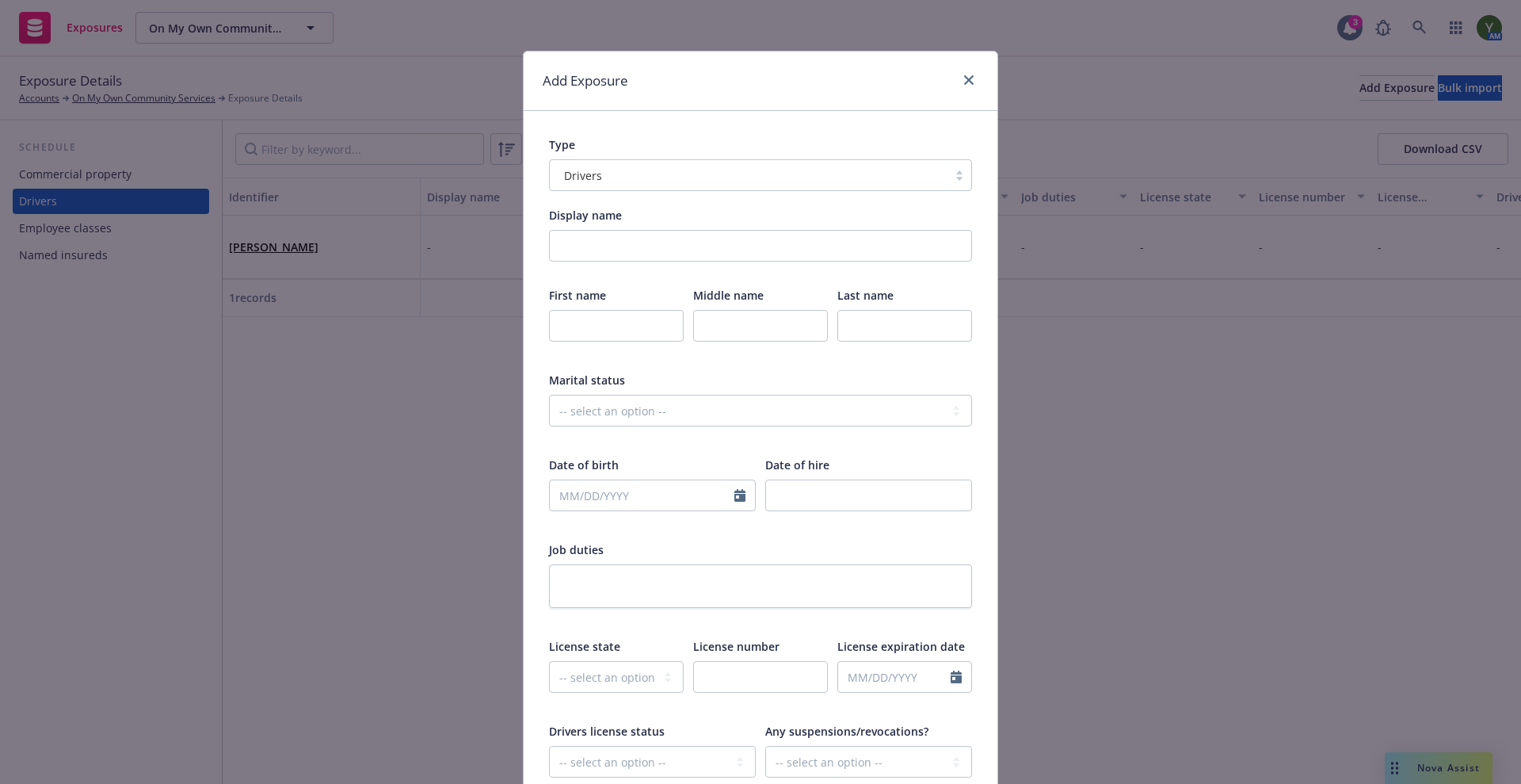
click at [588, 344] on div at bounding box center [616, 337] width 134 height 53
click at [580, 330] on input "text" at bounding box center [616, 326] width 134 height 32
type input "Gary"
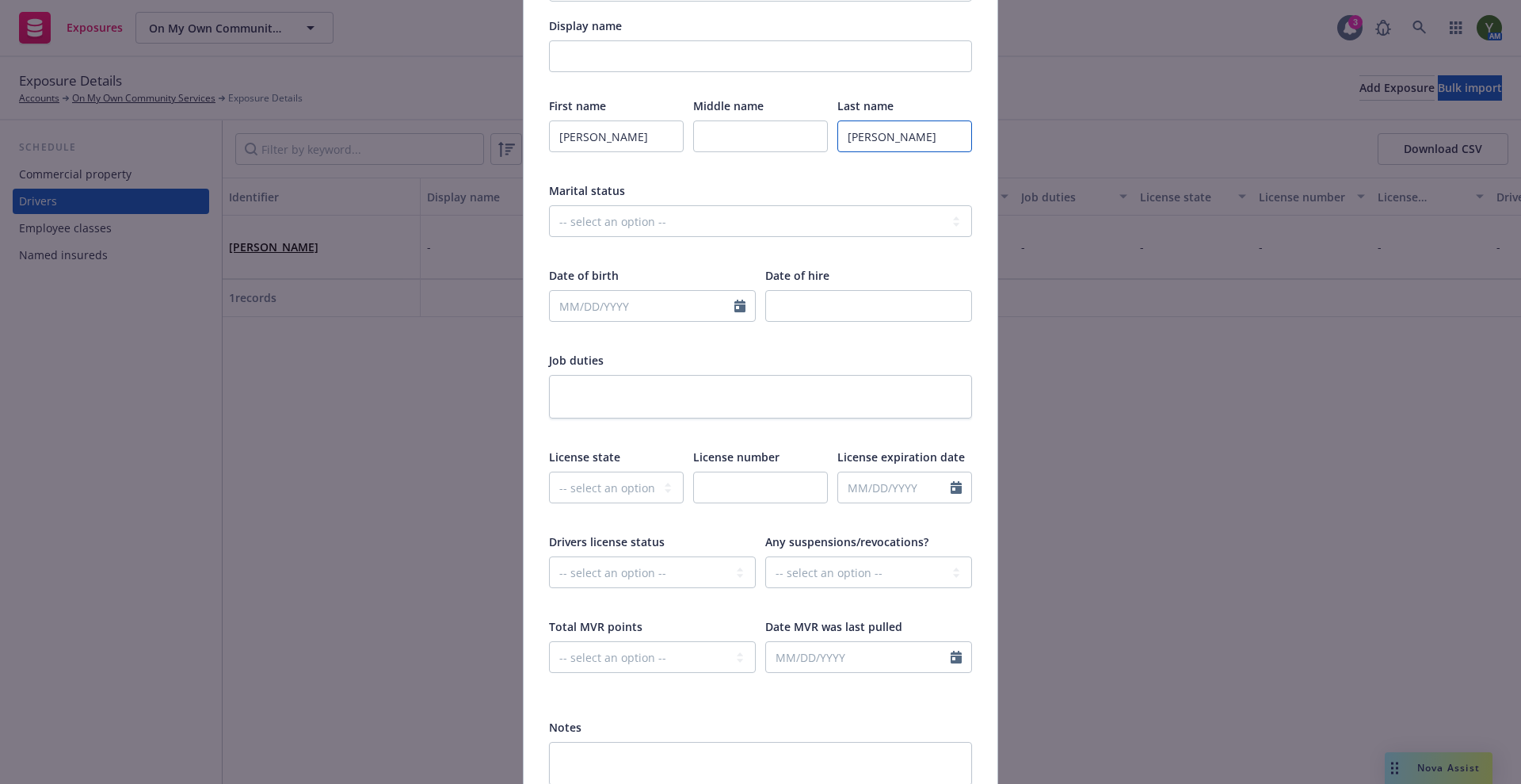
scroll to position [325, 0]
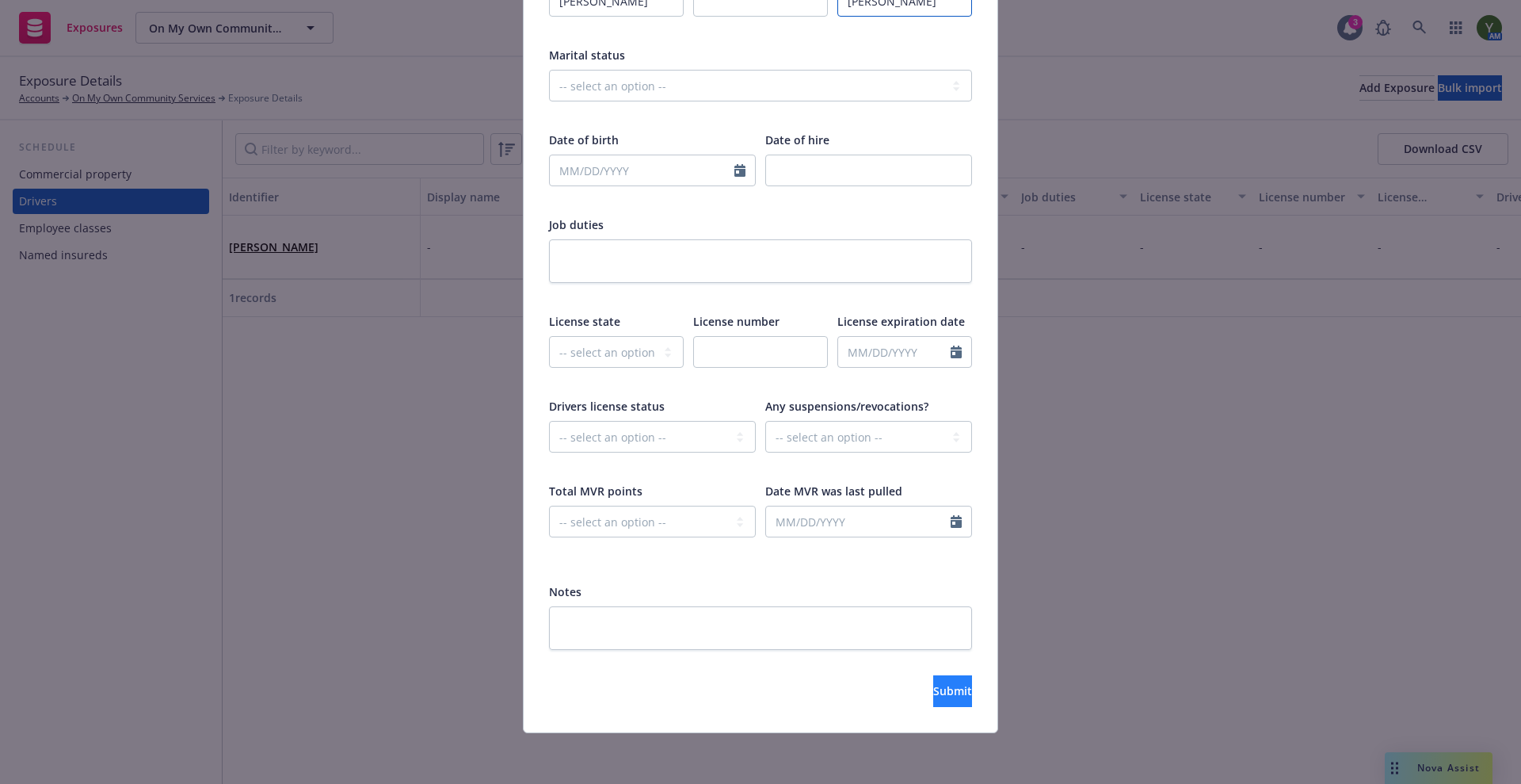
type input "Anderson"
click at [933, 694] on span "Submit" at bounding box center [952, 690] width 39 height 15
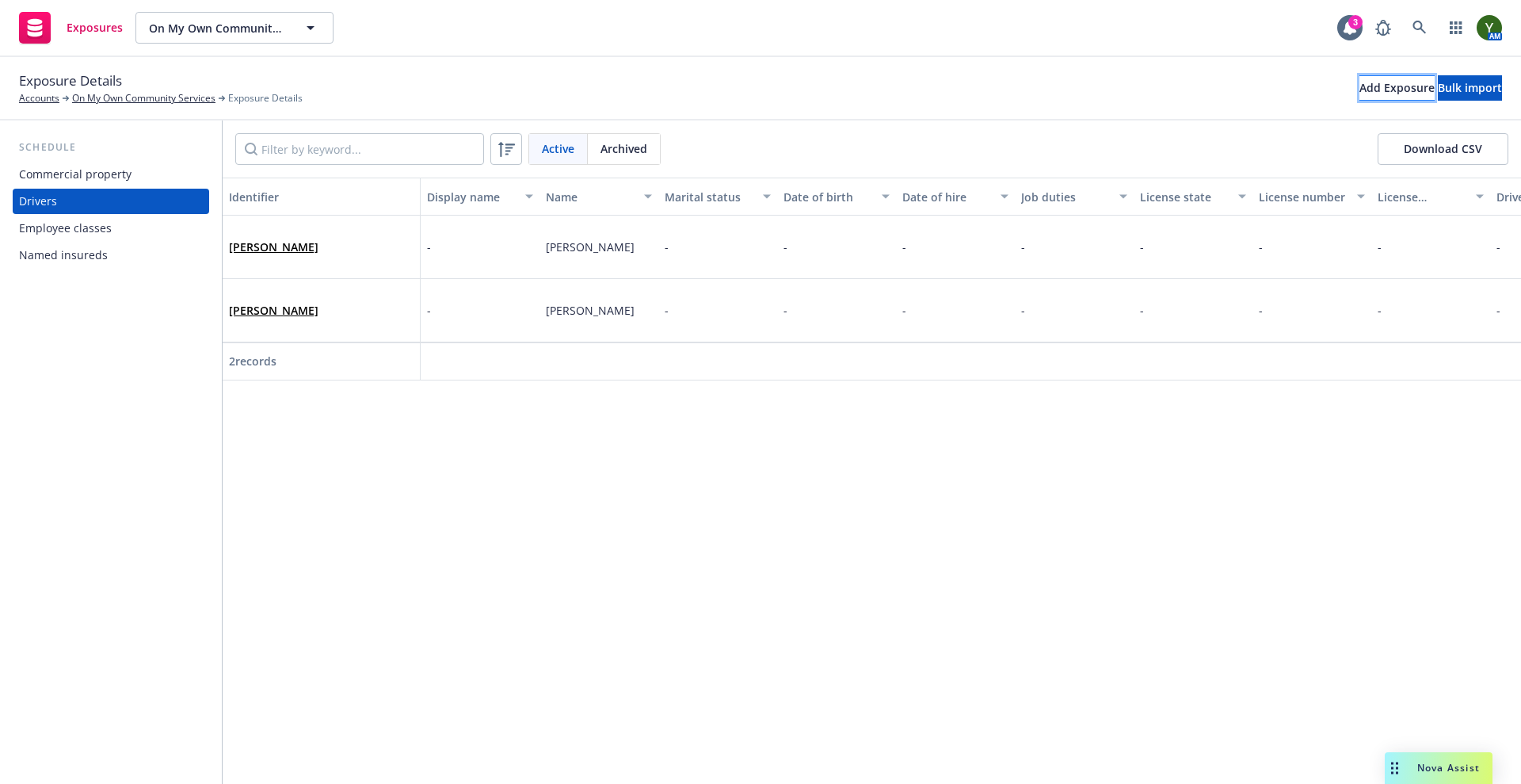
click at [1359, 78] on div "Add Exposure" at bounding box center [1397, 87] width 75 height 24
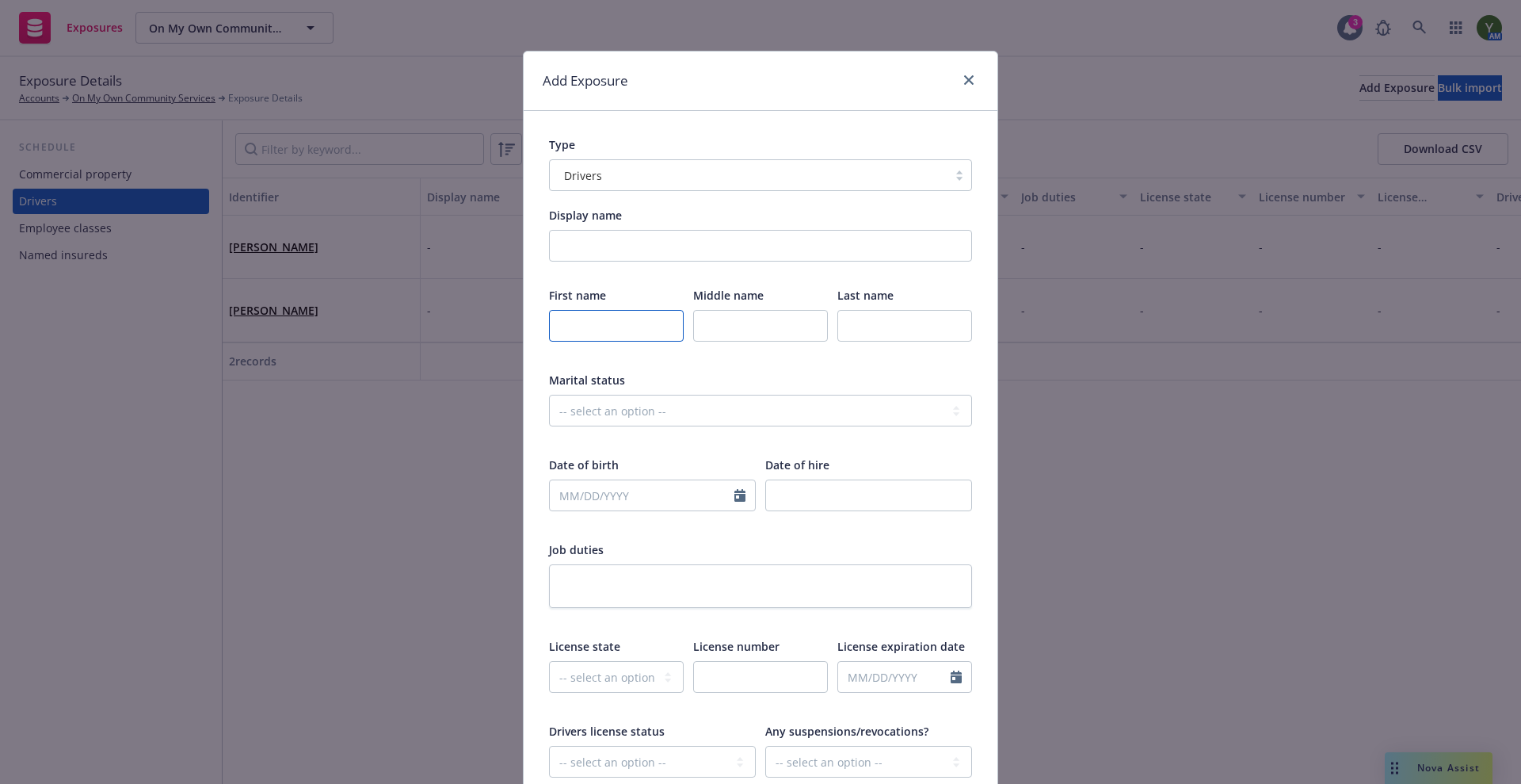
click at [608, 318] on input "text" at bounding box center [616, 326] width 134 height 32
type input "a"
type input "Ashleigh"
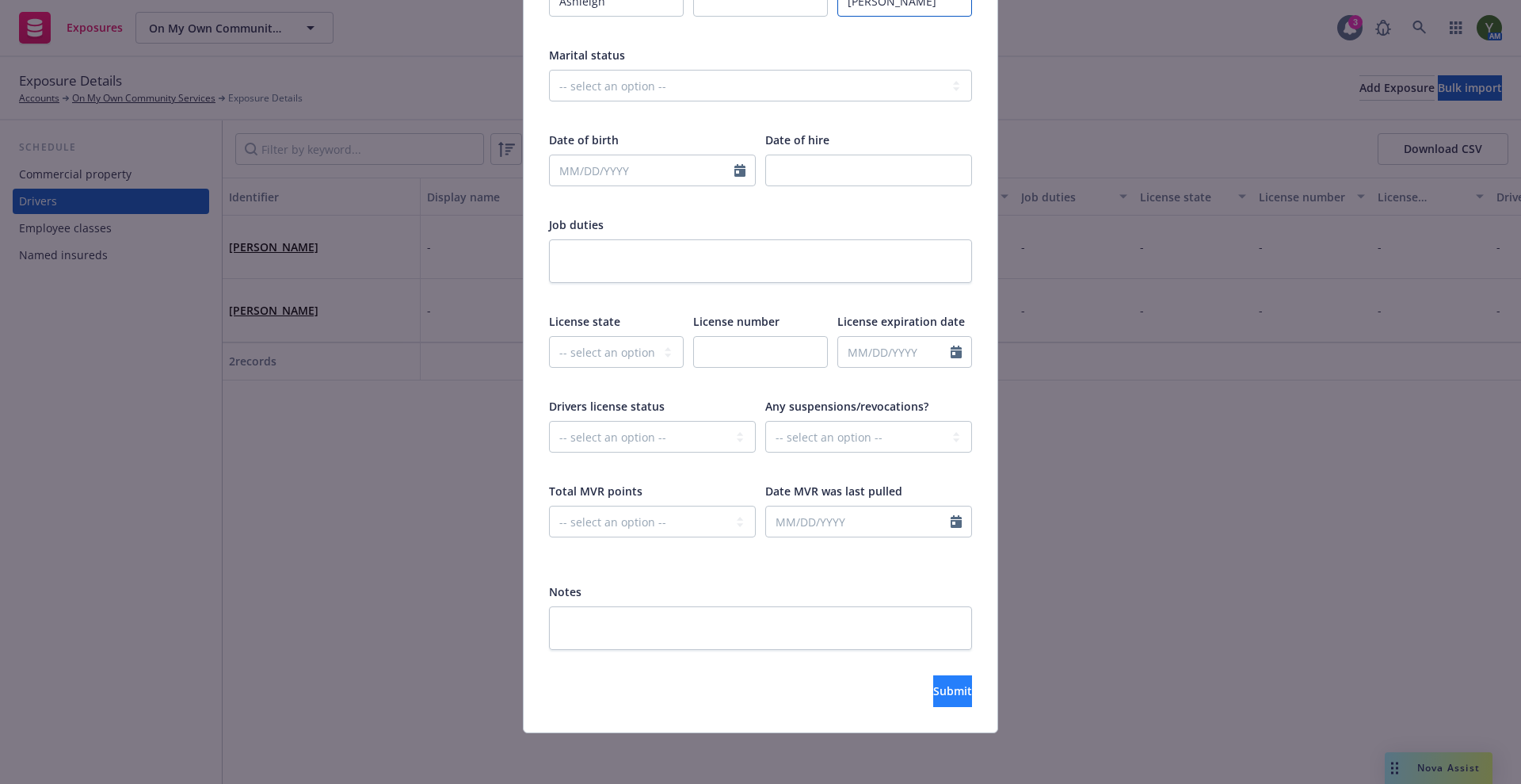
type input "Aldrich"
click at [933, 685] on span "Submit" at bounding box center [952, 690] width 39 height 15
